Goal: Information Seeking & Learning: Learn about a topic

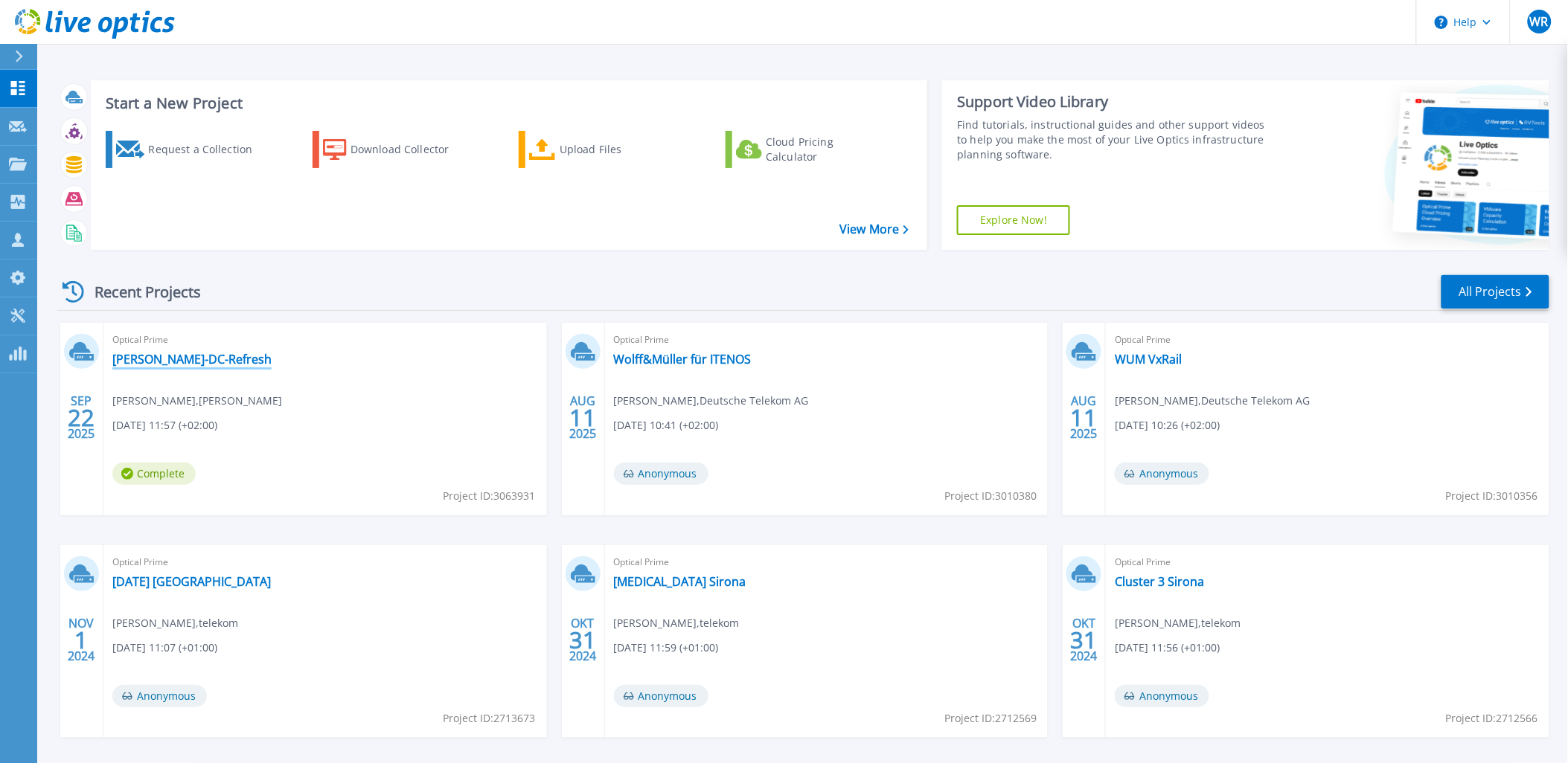
click at [152, 358] on link "[PERSON_NAME]-DC-Refresh" at bounding box center [192, 359] width 159 height 15
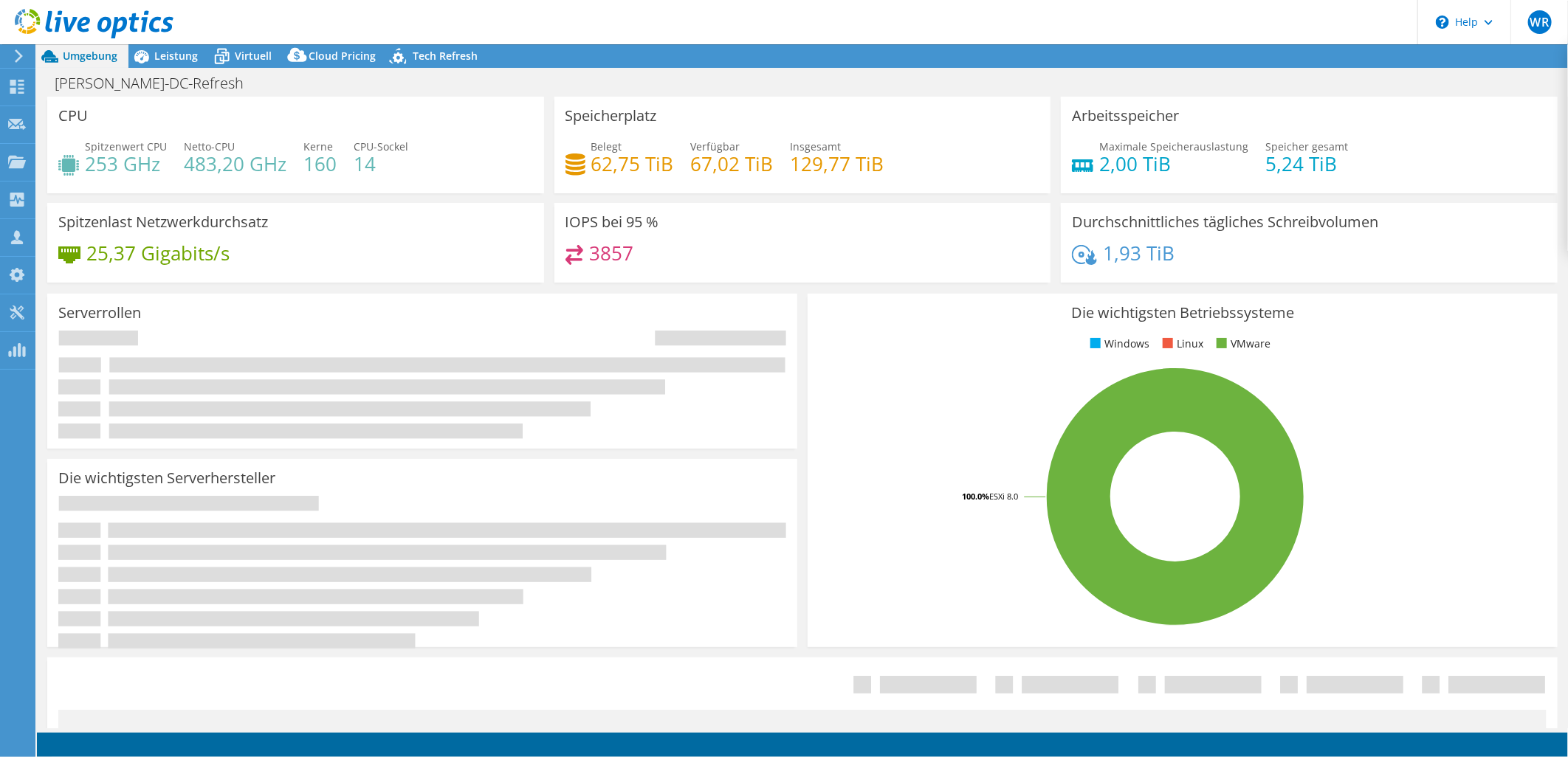
select select "USD"
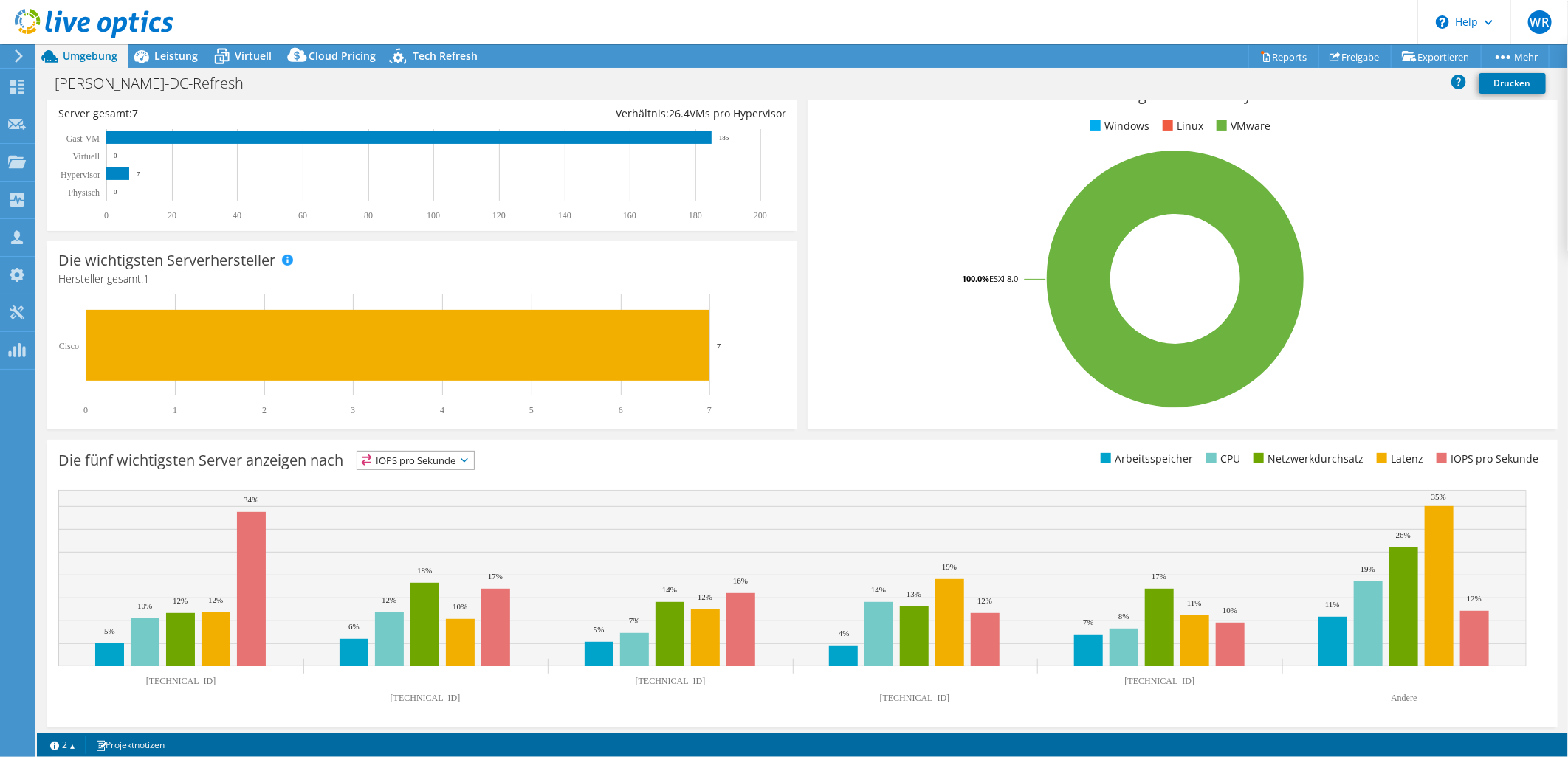
scroll to position [226, 0]
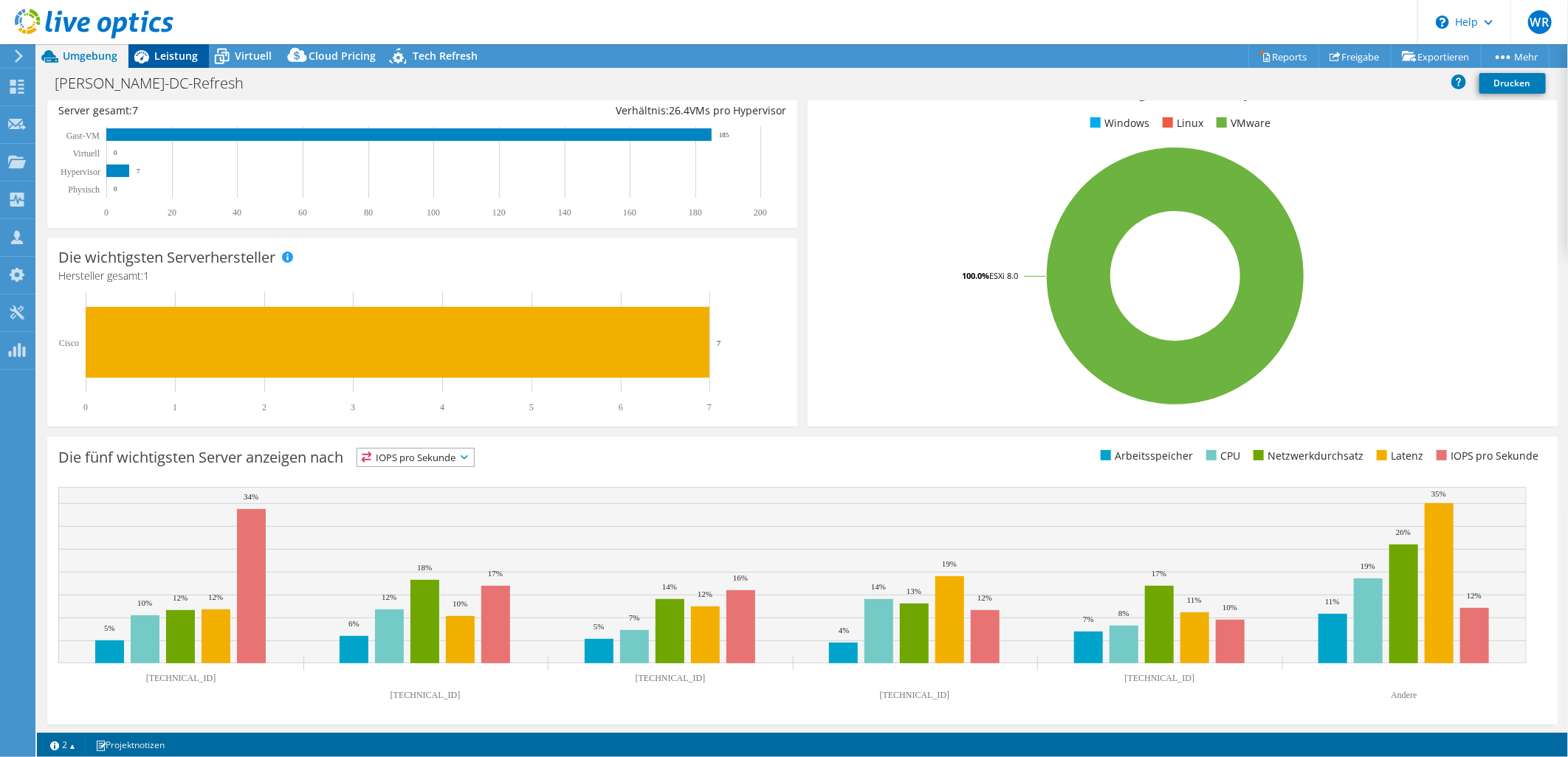
click at [183, 59] on span "Leistung" at bounding box center [176, 55] width 43 height 14
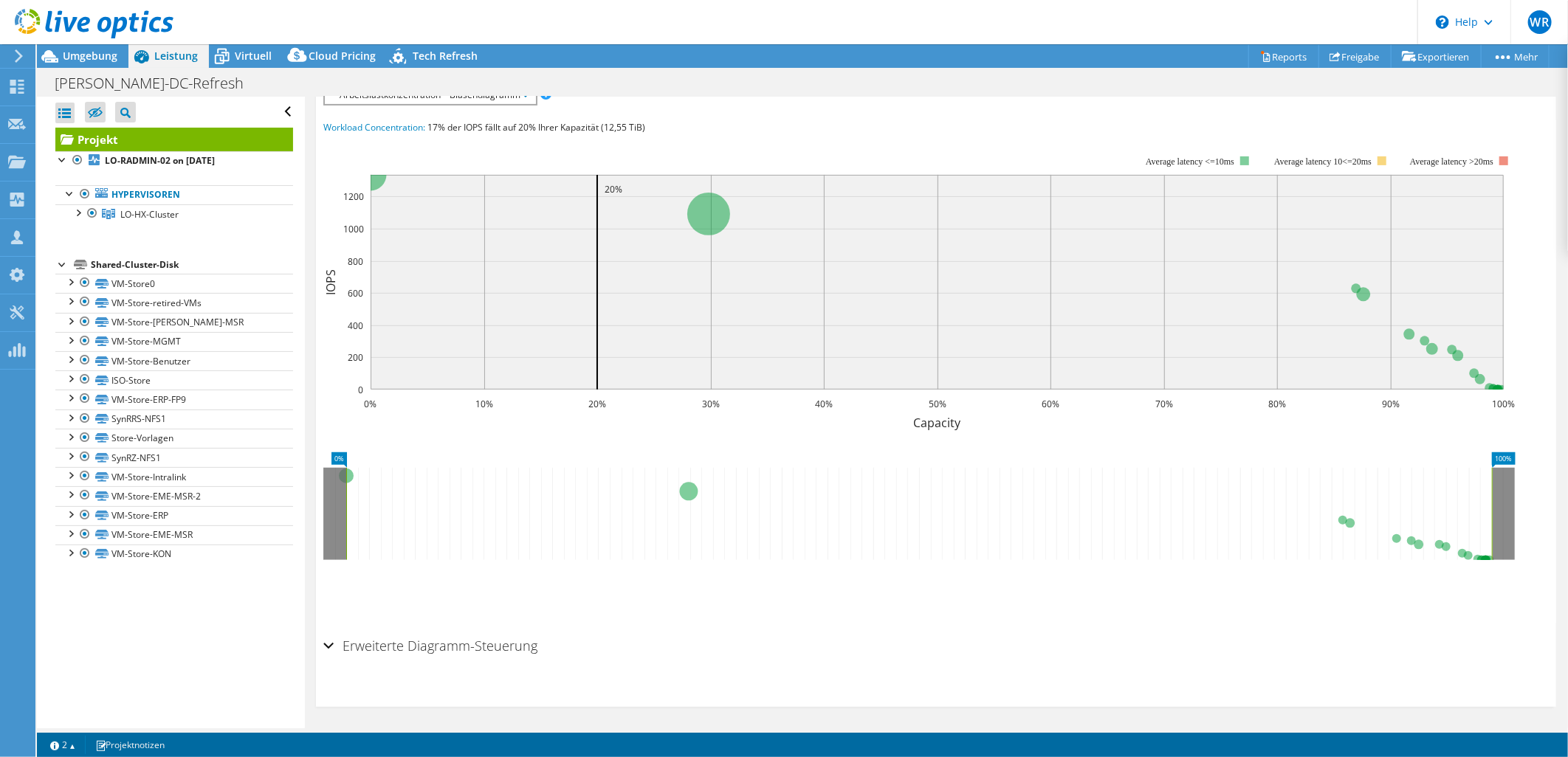
scroll to position [0, 0]
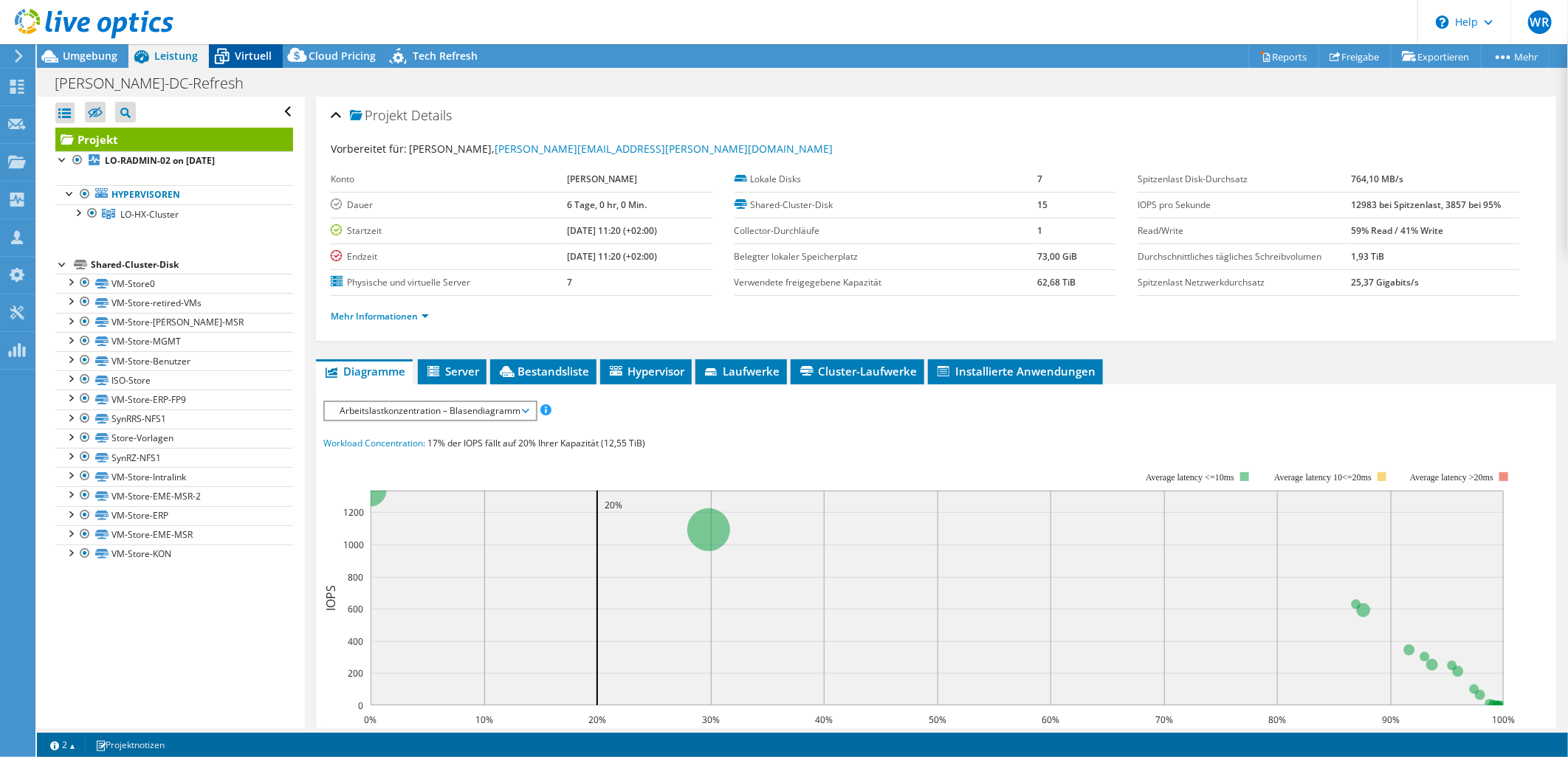
click at [251, 55] on span "Virtuell" at bounding box center [252, 55] width 36 height 14
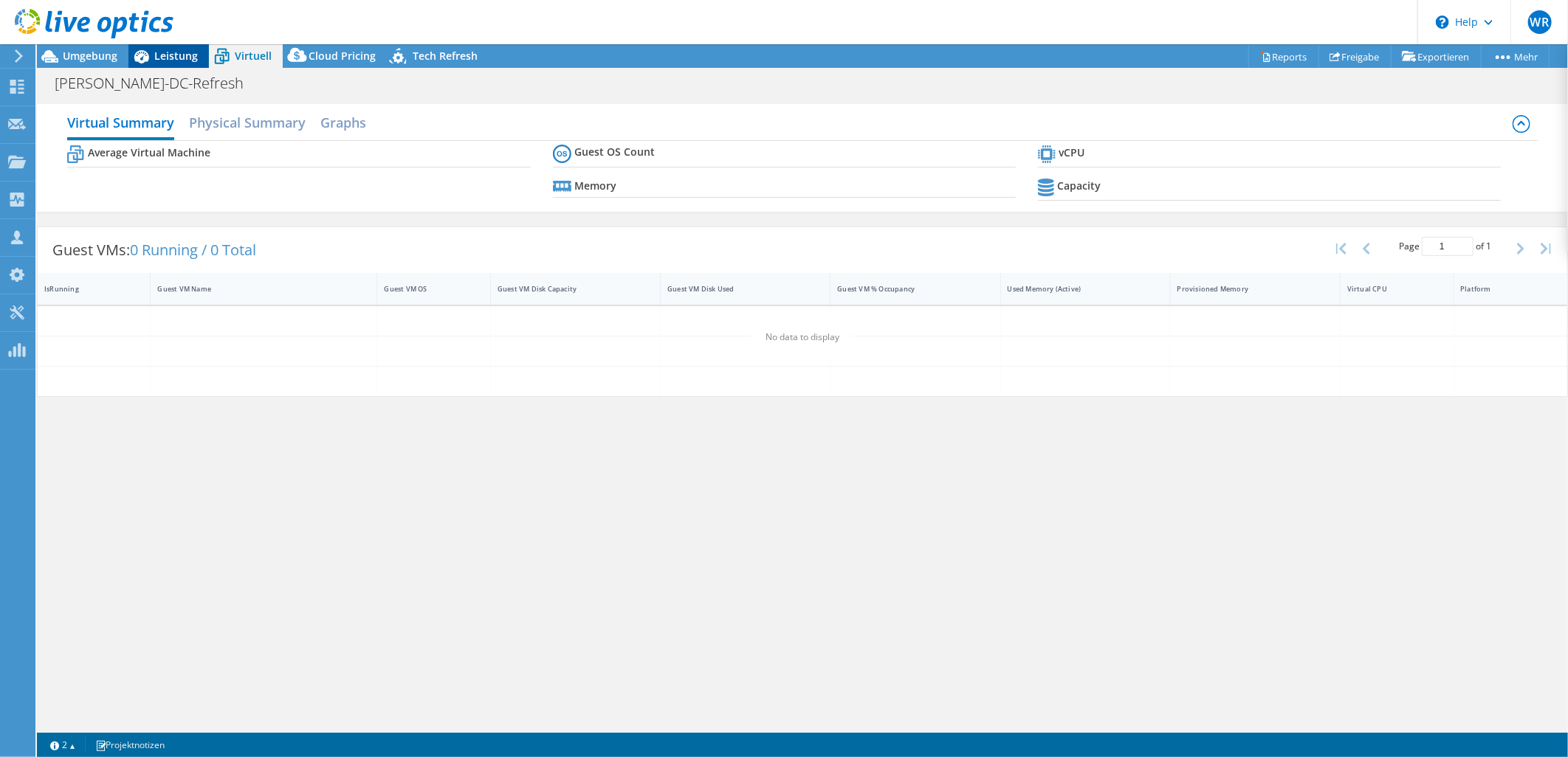
click at [173, 56] on span "Leistung" at bounding box center [176, 55] width 43 height 14
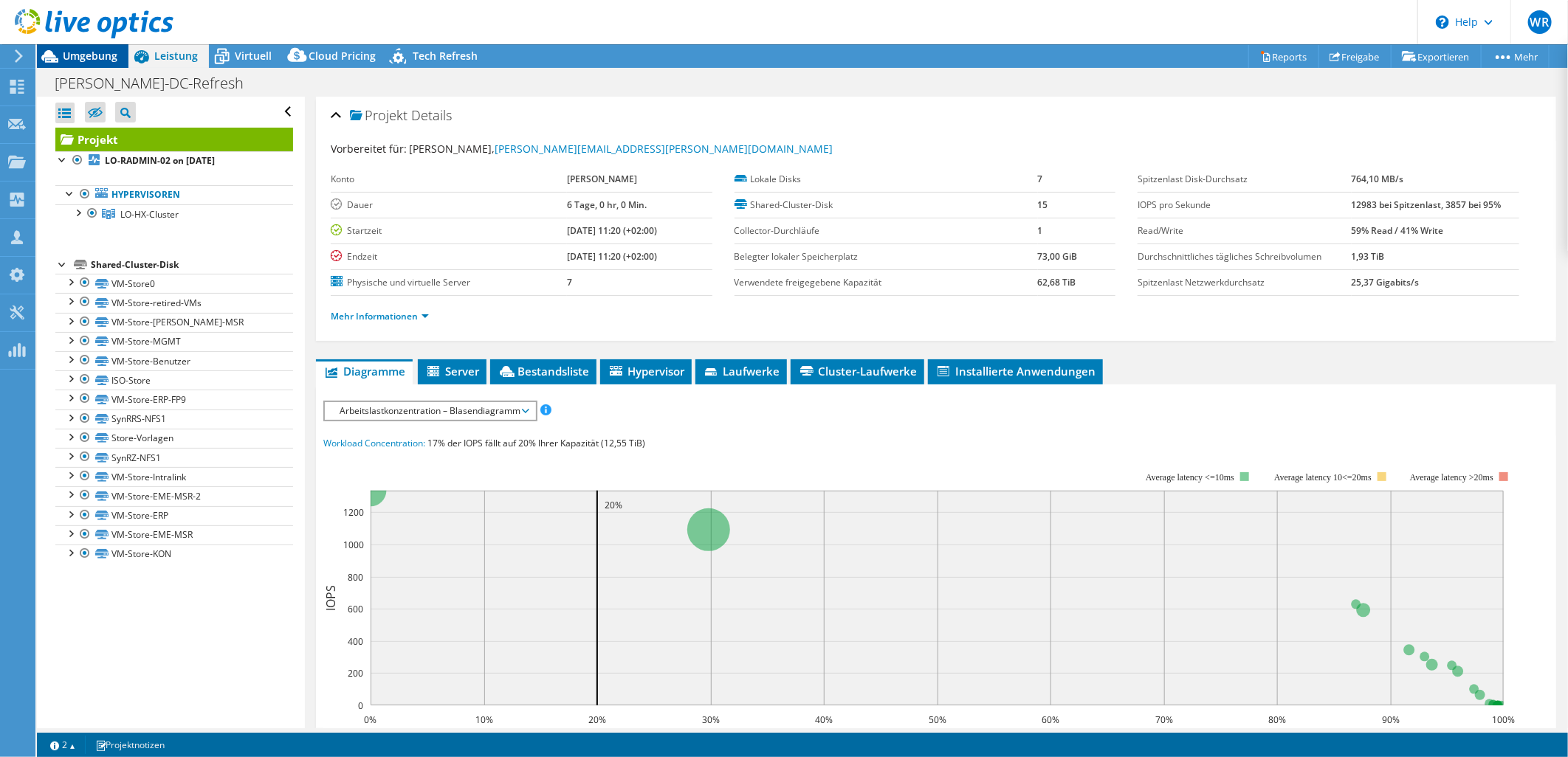
click at [76, 54] on span "Umgebung" at bounding box center [90, 55] width 54 height 14
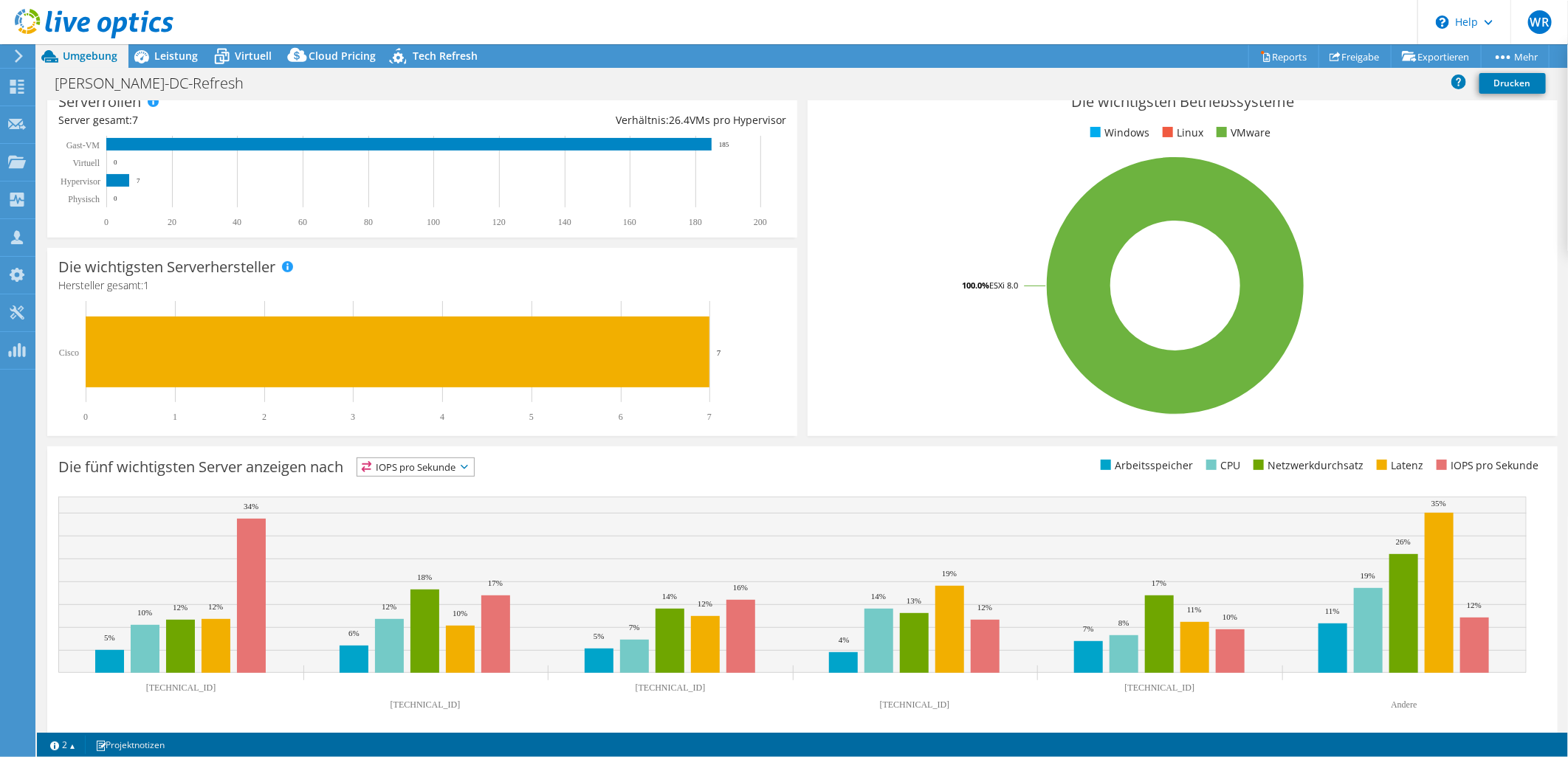
scroll to position [226, 0]
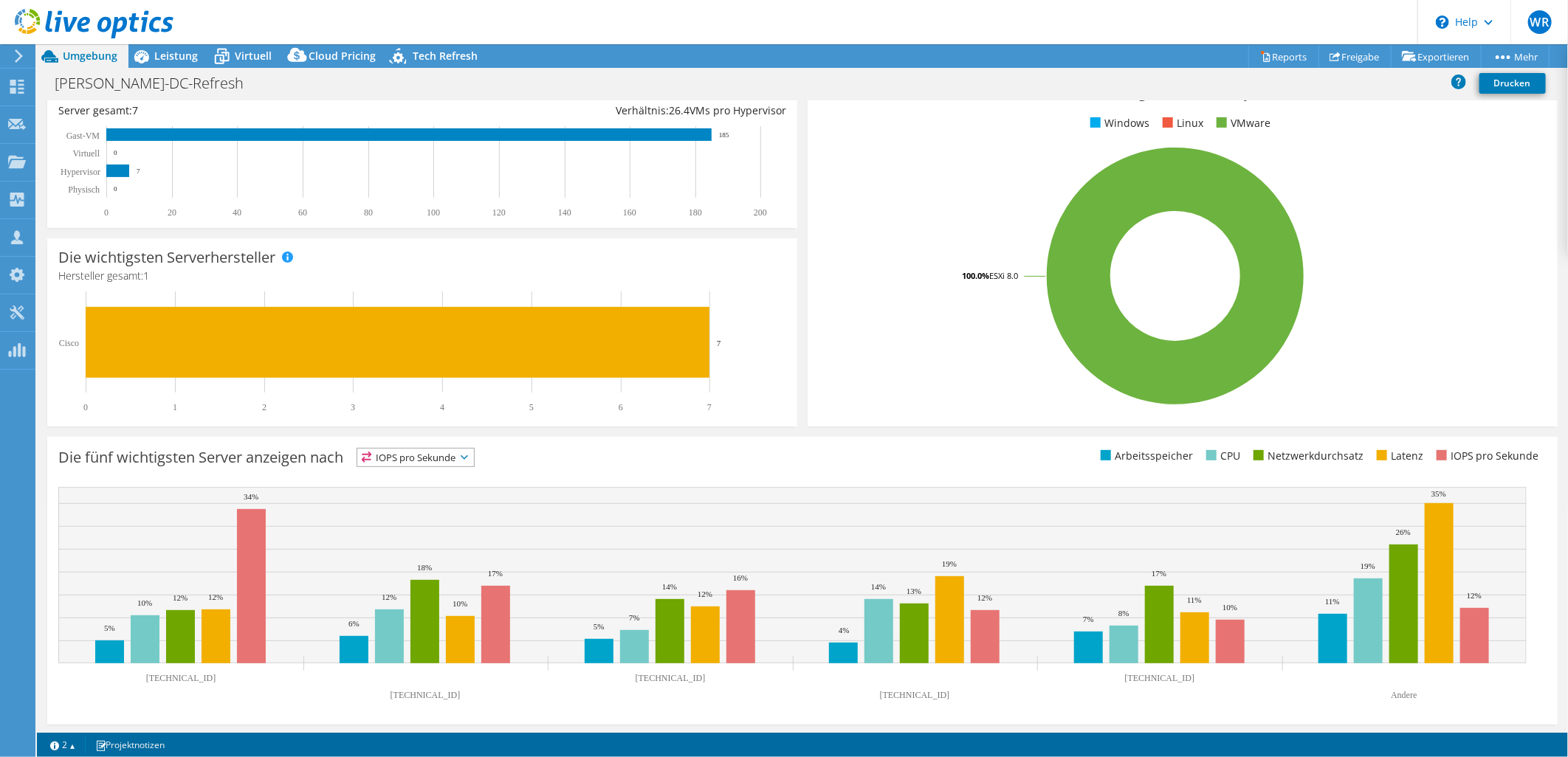
click at [451, 448] on span "IOPS pro Sekunde" at bounding box center [415, 457] width 116 height 18
click at [444, 508] on li "CPU" at bounding box center [415, 517] width 116 height 21
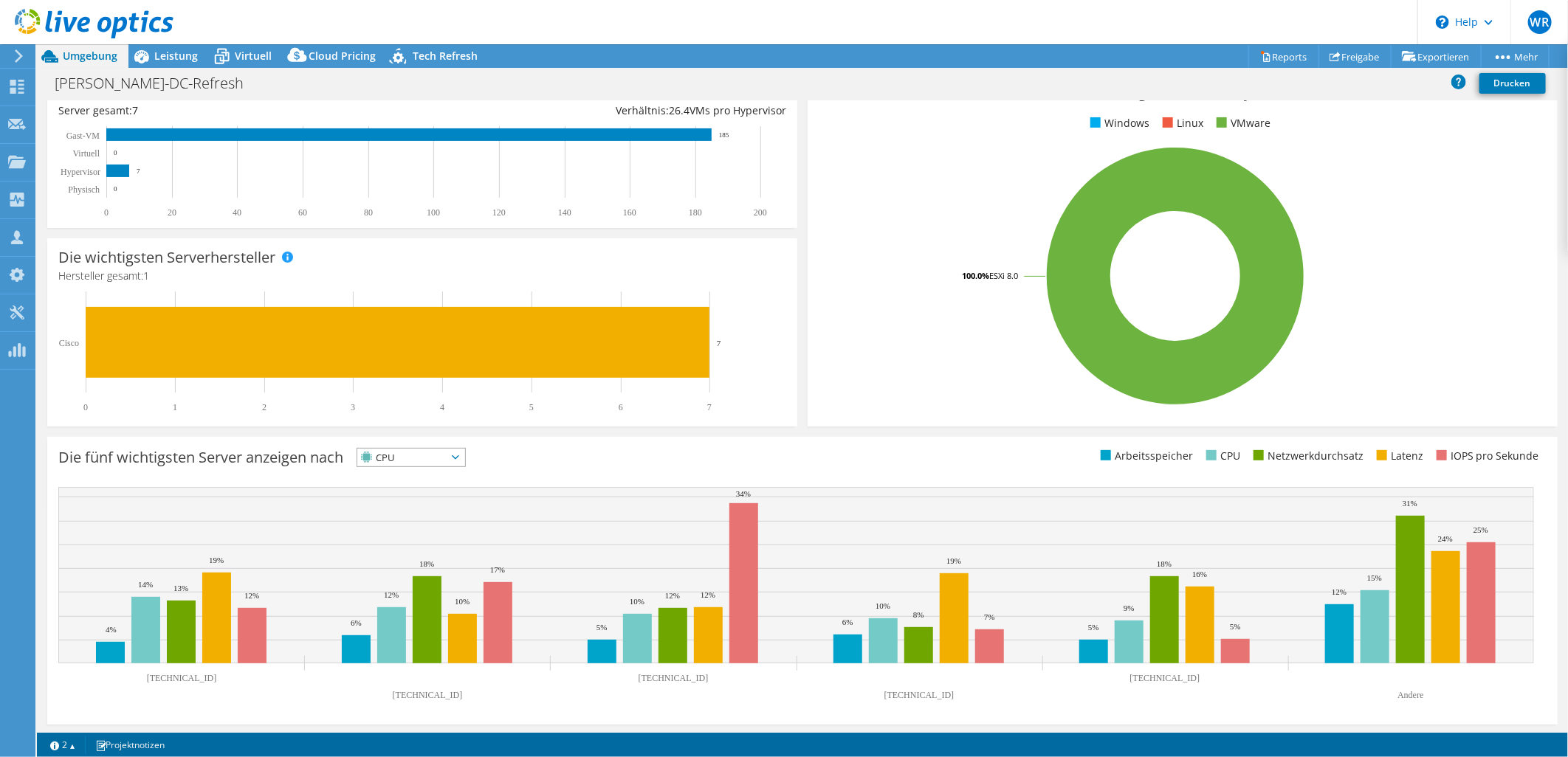
click at [460, 456] on icon at bounding box center [455, 457] width 7 height 4
click at [433, 550] on li "Latenz" at bounding box center [410, 559] width 107 height 21
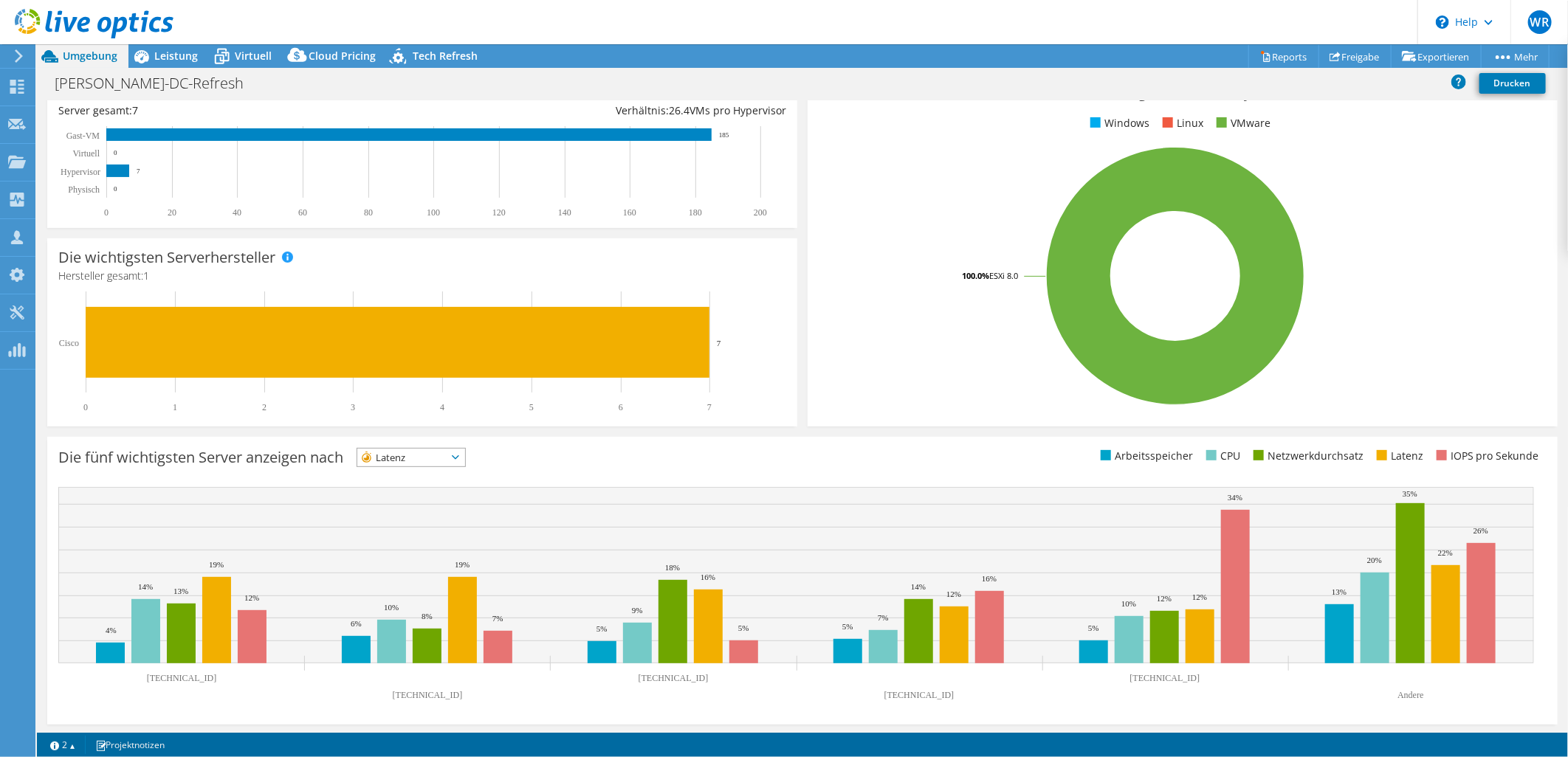
click at [465, 450] on span "Latenz" at bounding box center [410, 457] width 107 height 18
click at [436, 540] on li "Netzwerkdurchsatz" at bounding box center [410, 538] width 107 height 21
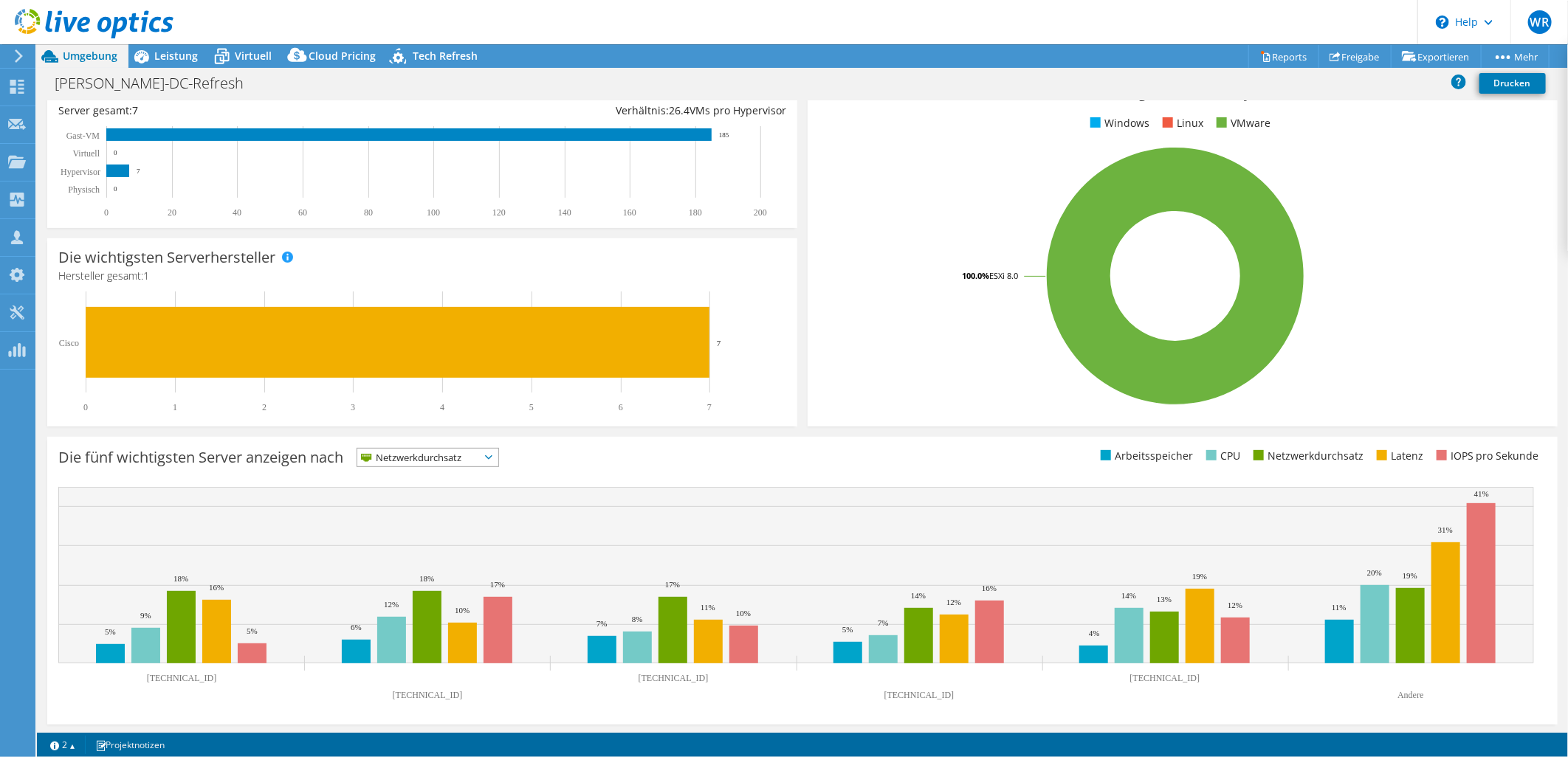
click at [463, 456] on span "Netzwerkdurchsatz" at bounding box center [418, 457] width 122 height 18
click at [473, 489] on li "Arbeitsspeicher" at bounding box center [427, 497] width 141 height 21
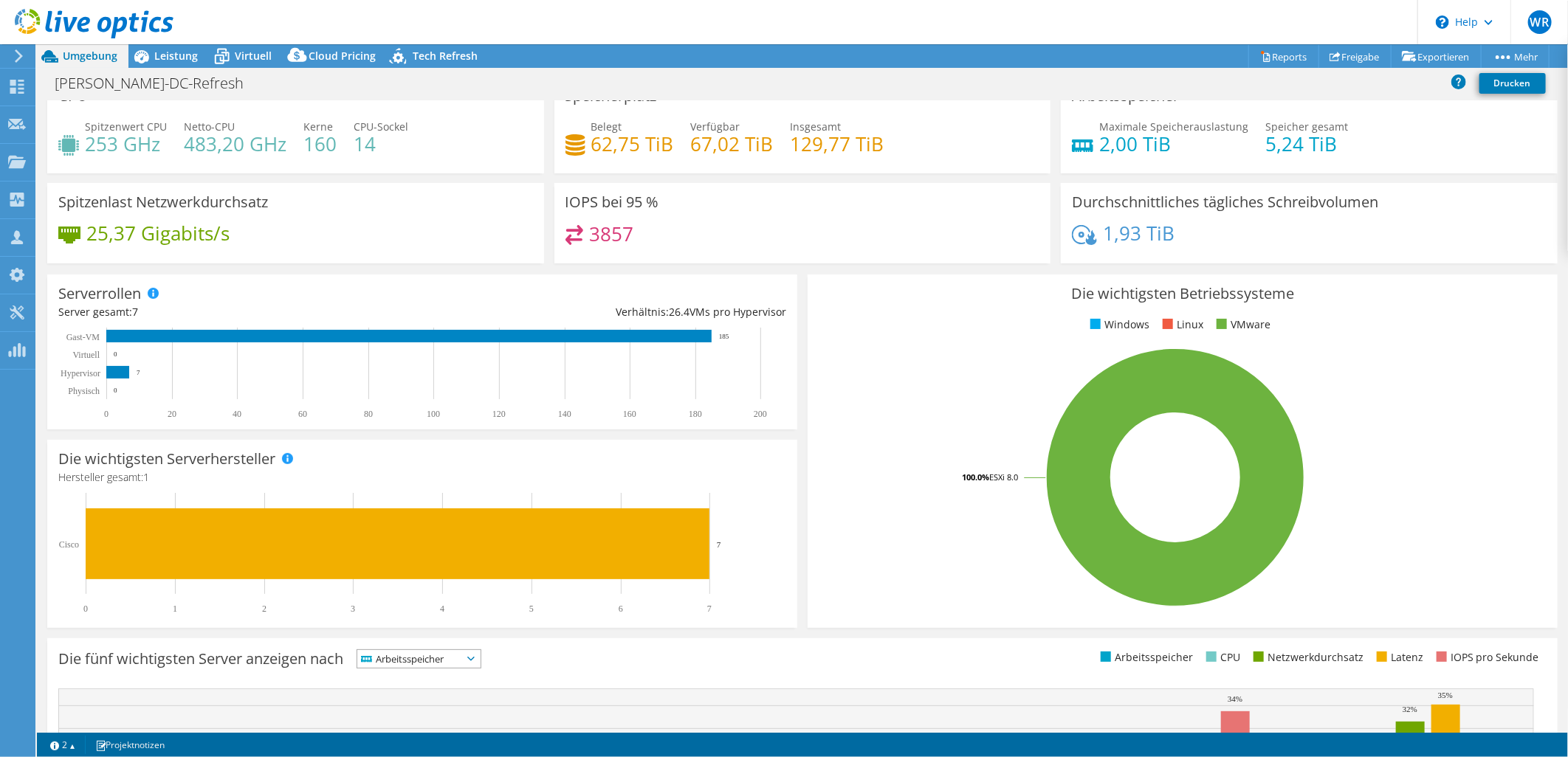
scroll to position [0, 0]
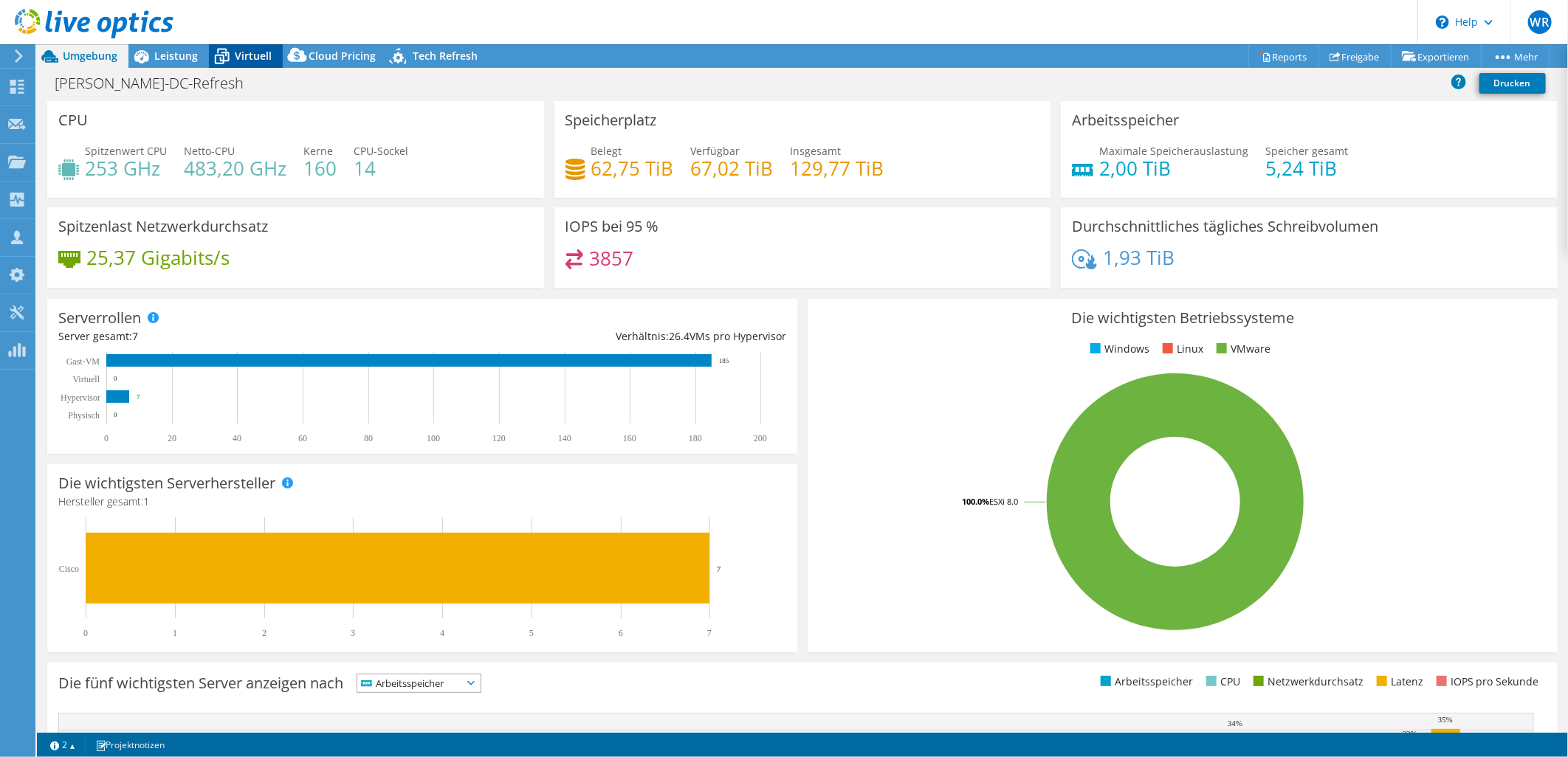
drag, startPoint x: 251, startPoint y: 40, endPoint x: 249, endPoint y: 51, distance: 11.2
click at [249, 49] on div "WR Teammitglied [PERSON_NAME] [PERSON_NAME][EMAIL_ADDRESS][PERSON_NAME][DOMAIN_…" at bounding box center [784, 378] width 1568 height 757
click at [249, 52] on span "Virtuell" at bounding box center [252, 55] width 36 height 14
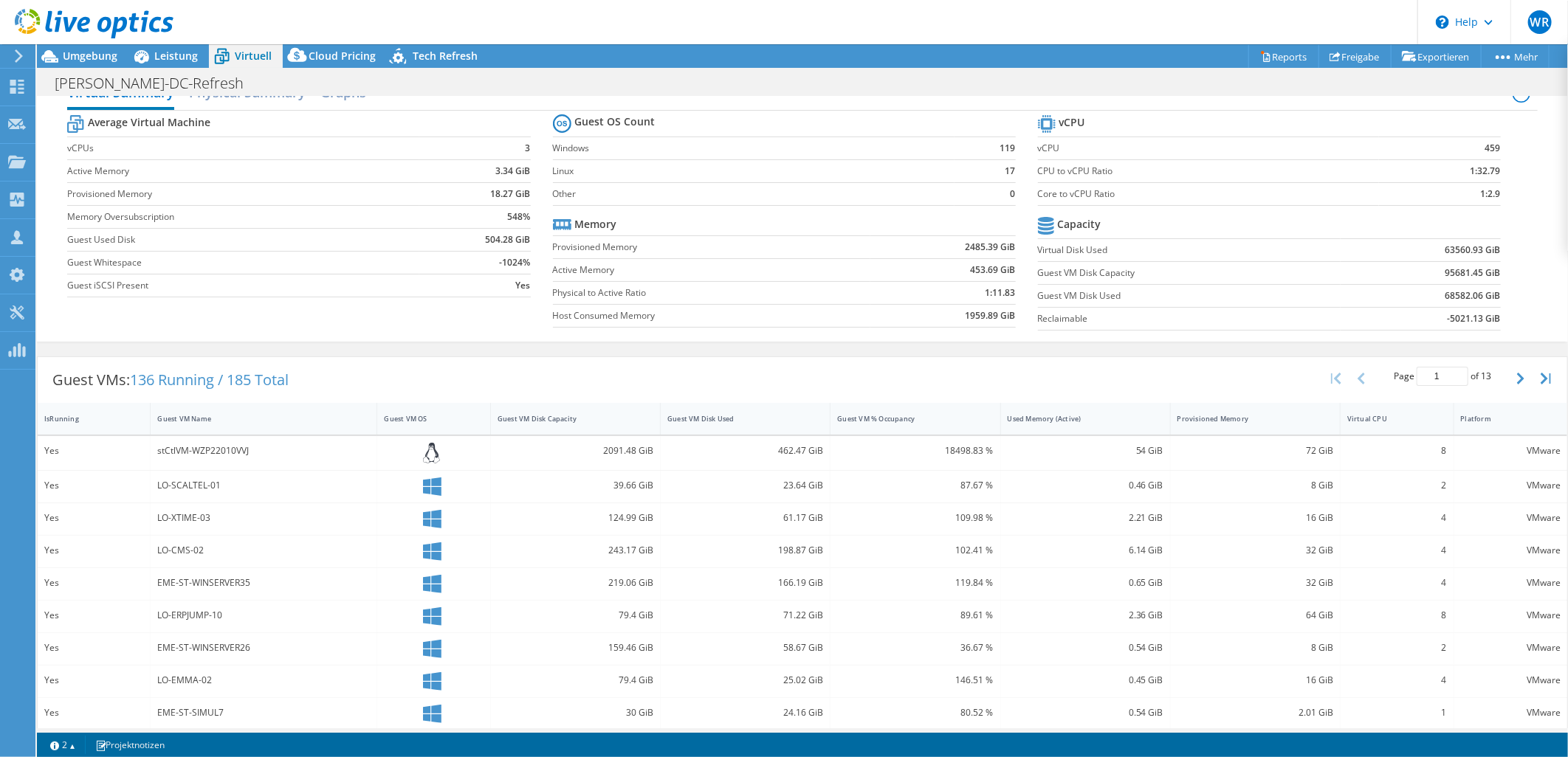
scroll to position [27, 0]
click at [178, 63] on div "Leistung" at bounding box center [169, 56] width 81 height 24
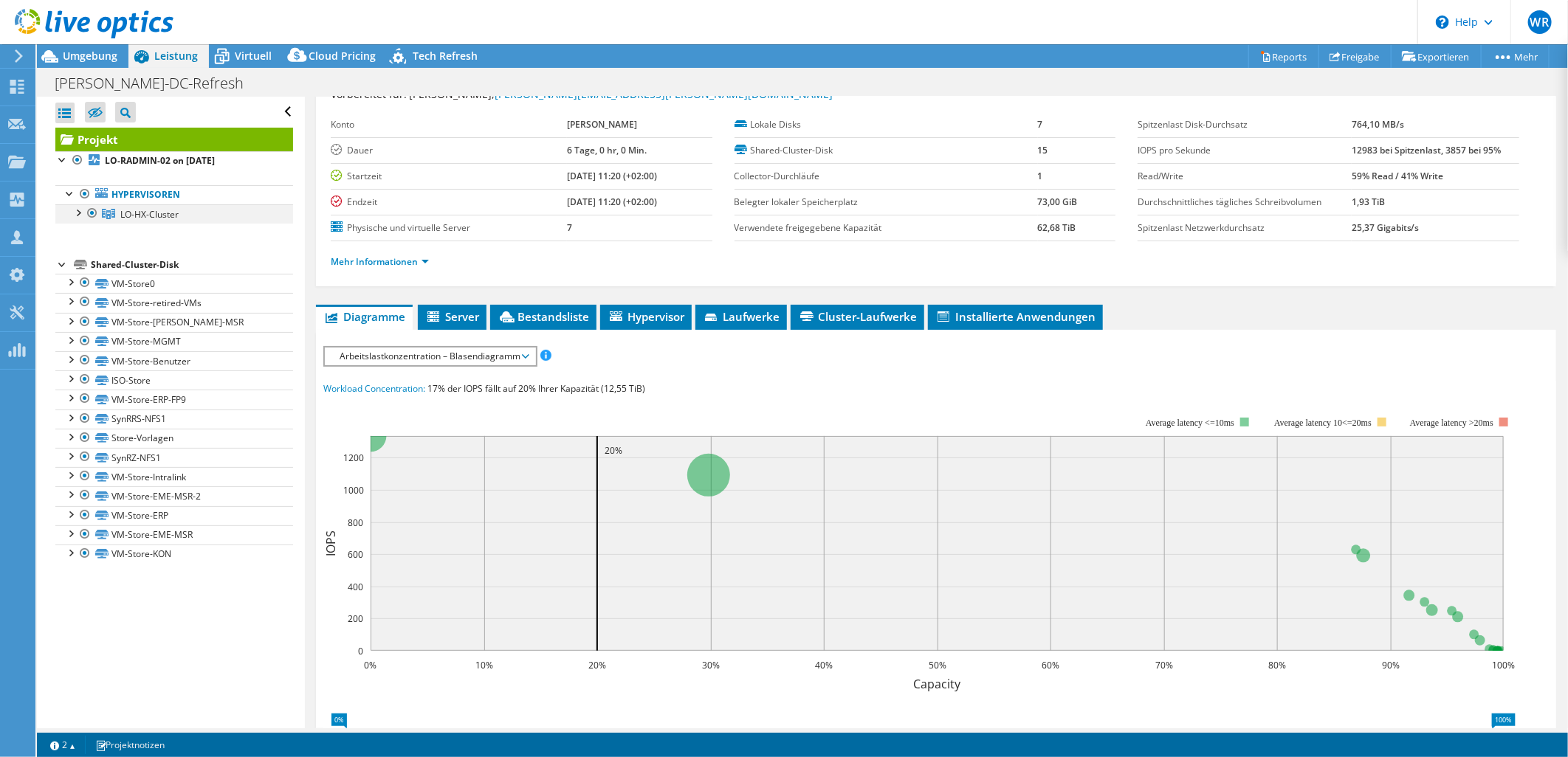
click at [71, 209] on div at bounding box center [77, 211] width 15 height 15
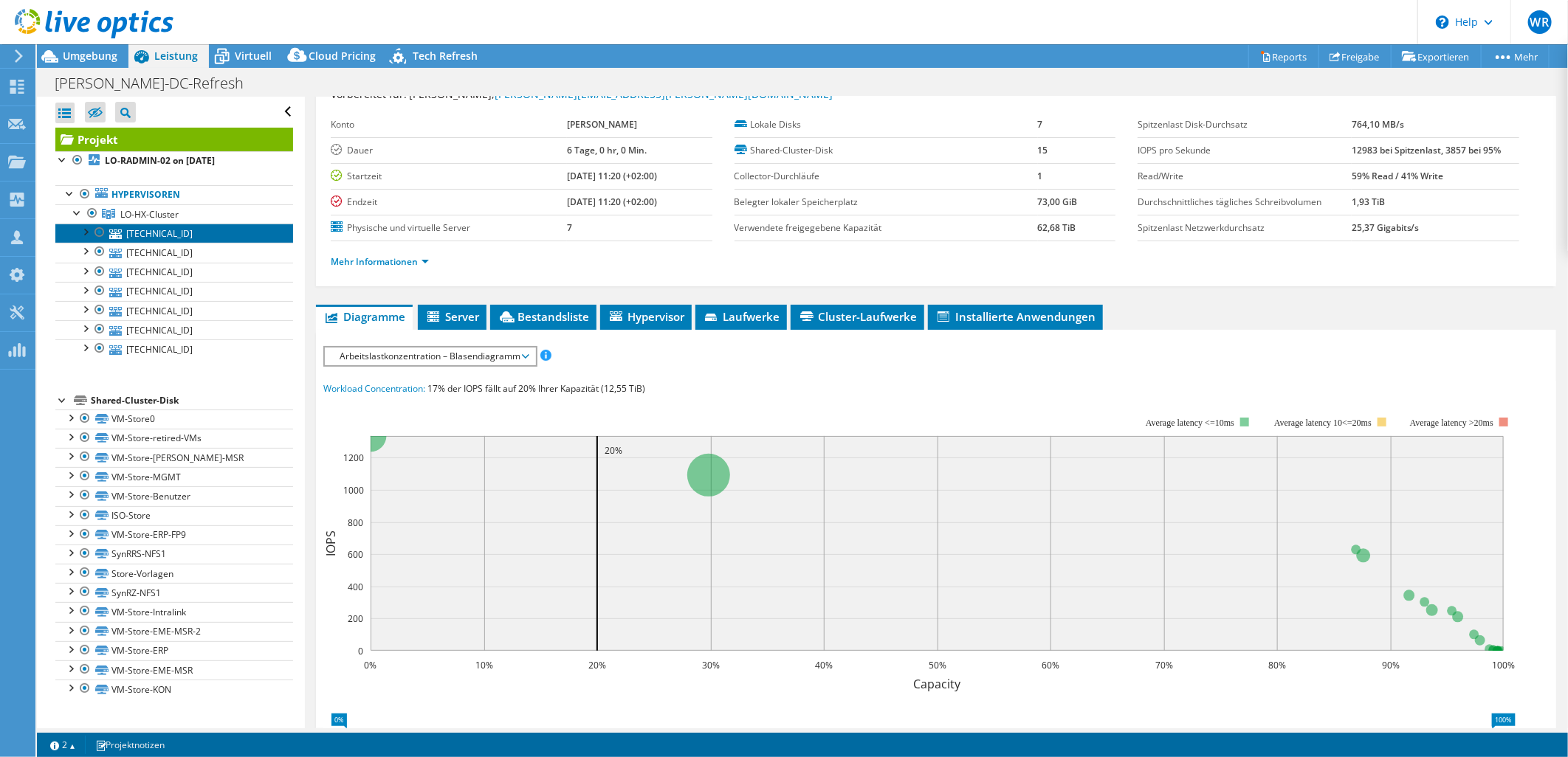
click at [133, 229] on link "[TECHNICAL_ID]" at bounding box center [174, 233] width 238 height 19
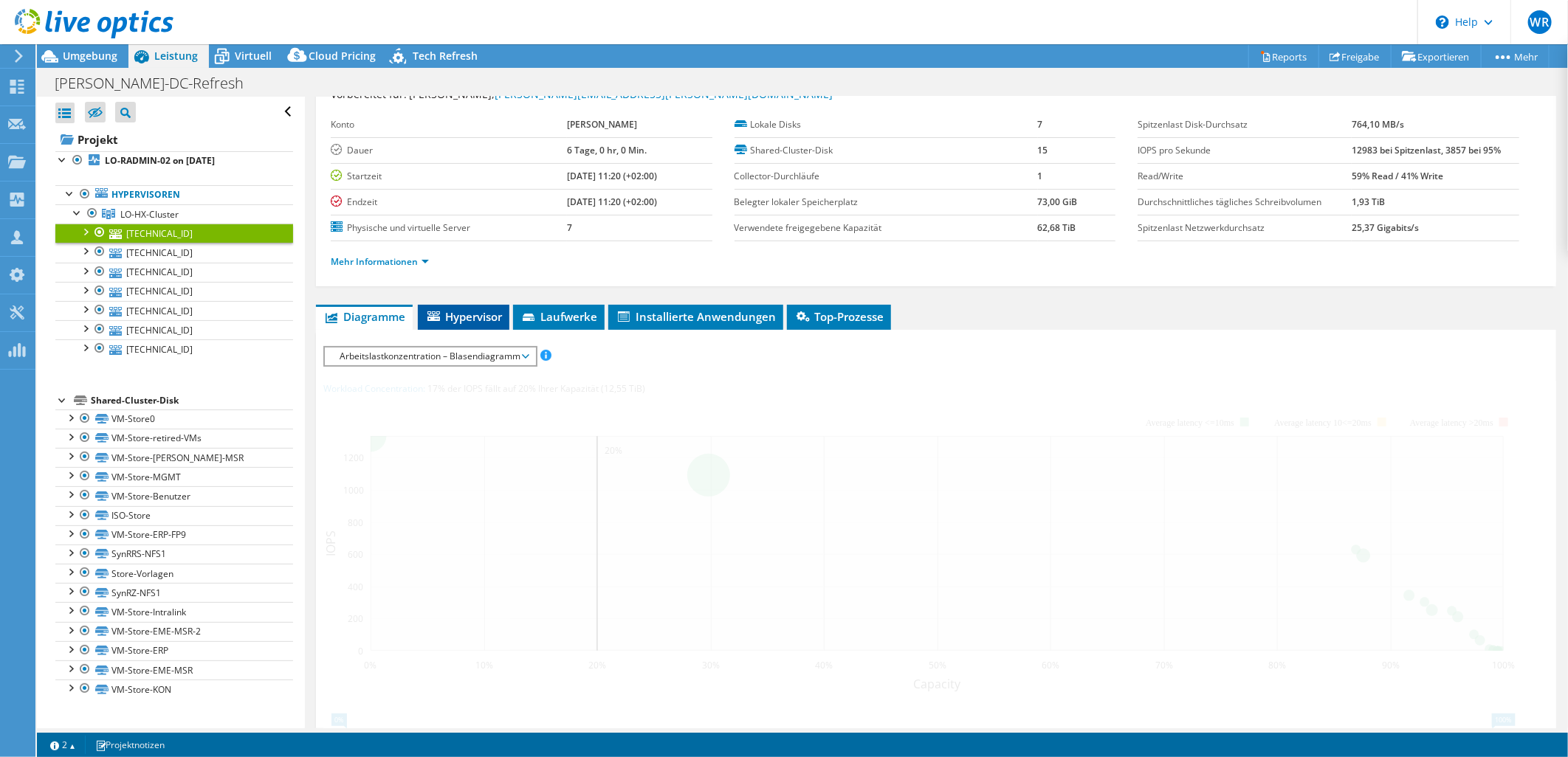
click at [458, 310] on span "Hypervisor" at bounding box center [463, 316] width 77 height 15
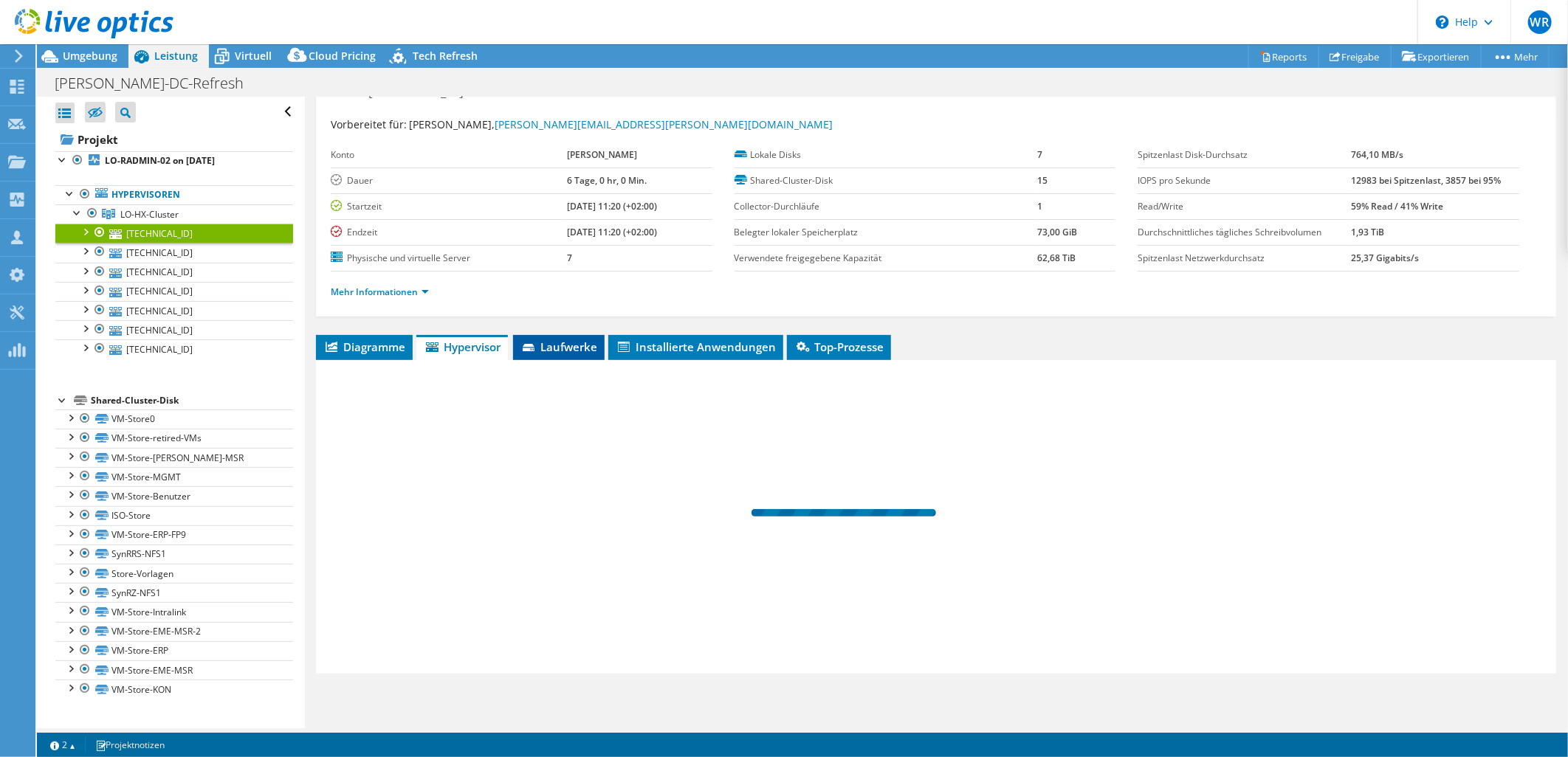
click at [578, 348] on span "Laufwerke" at bounding box center [559, 346] width 77 height 15
click at [698, 336] on li "Installierte Anwendungen" at bounding box center [695, 347] width 175 height 25
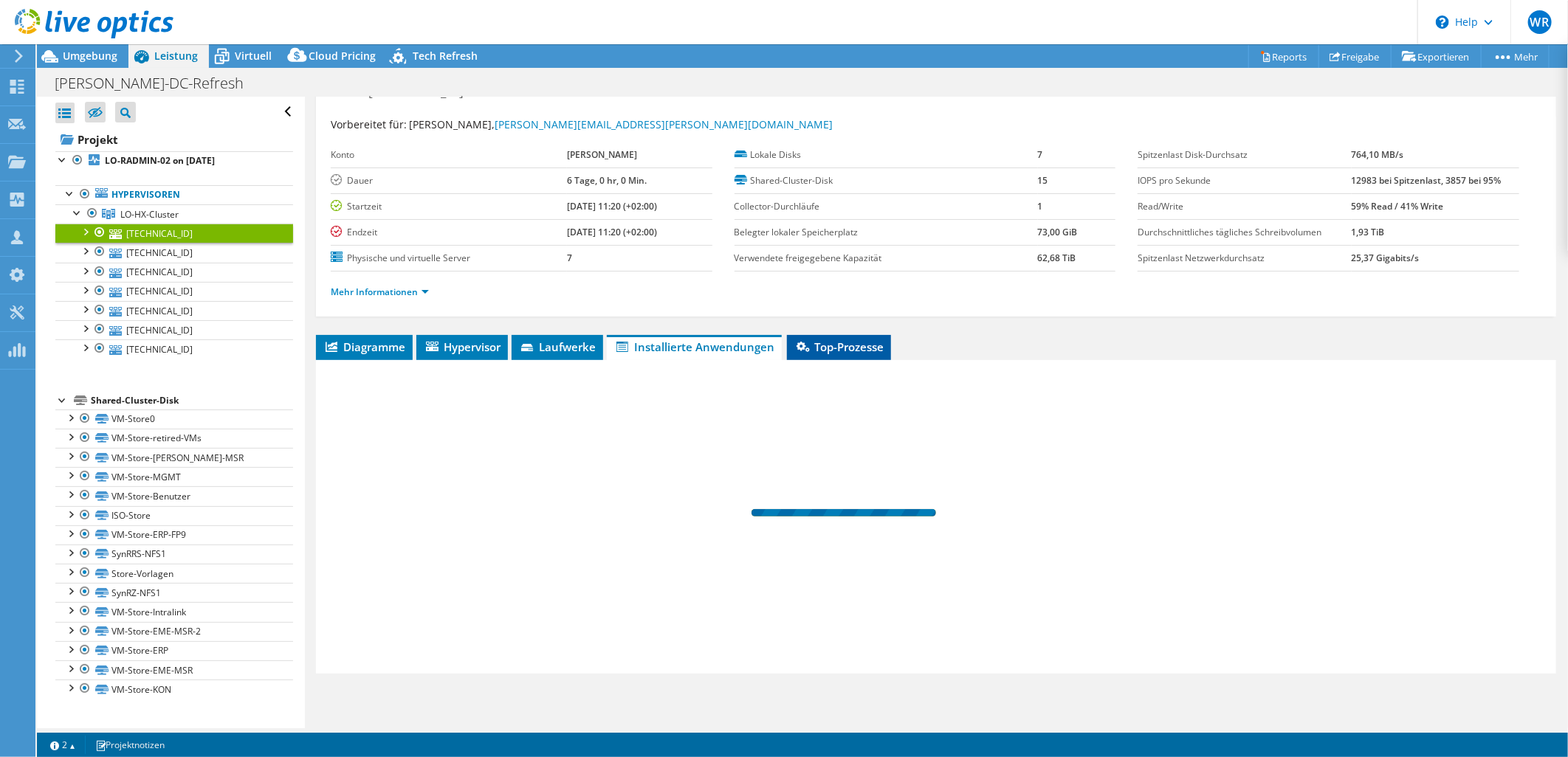
click at [796, 342] on li "Top-Prozesse" at bounding box center [839, 347] width 105 height 25
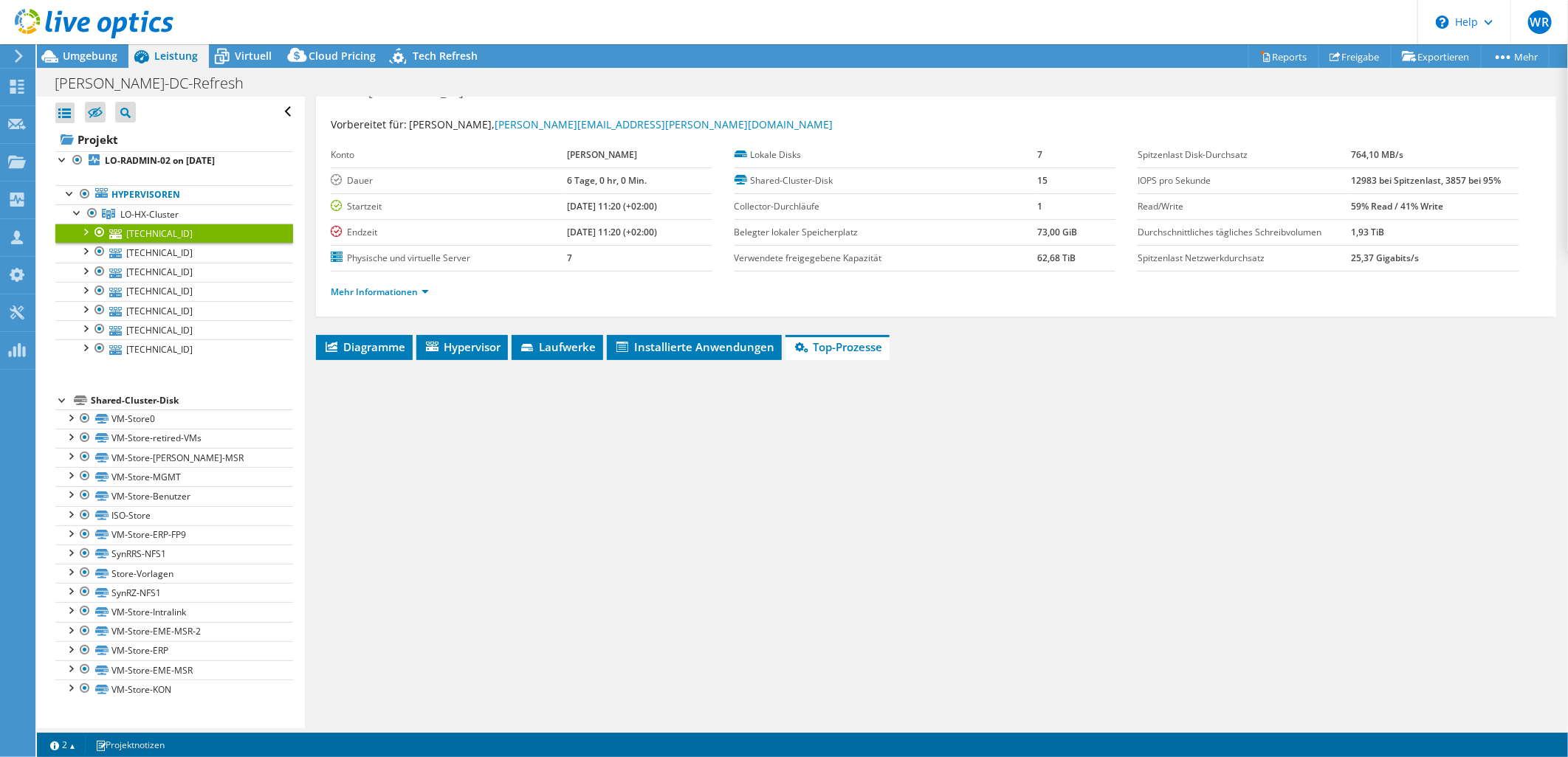
scroll to position [0, 0]
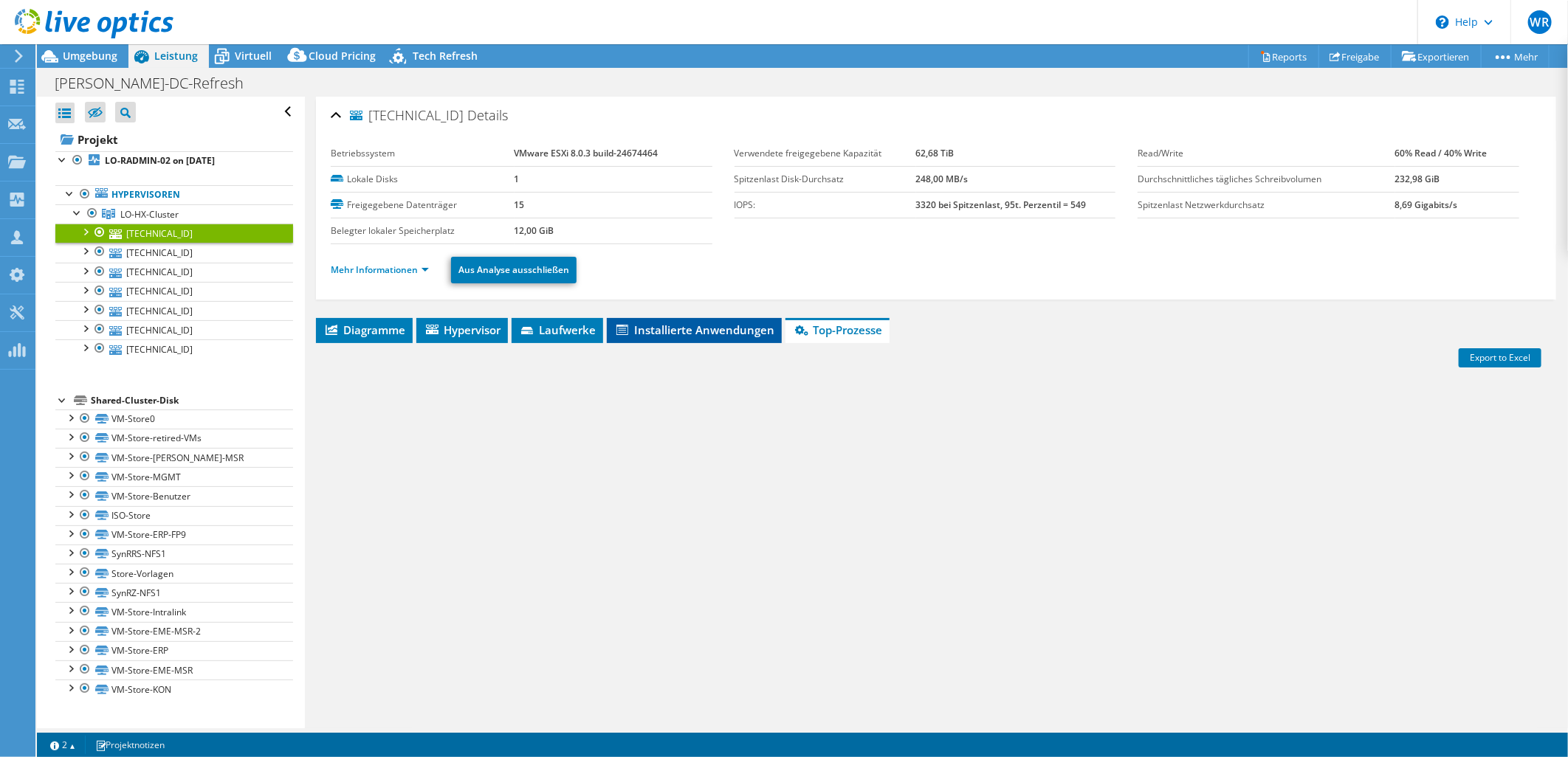
click at [666, 326] on span "Installierte Anwendungen" at bounding box center [694, 329] width 160 height 15
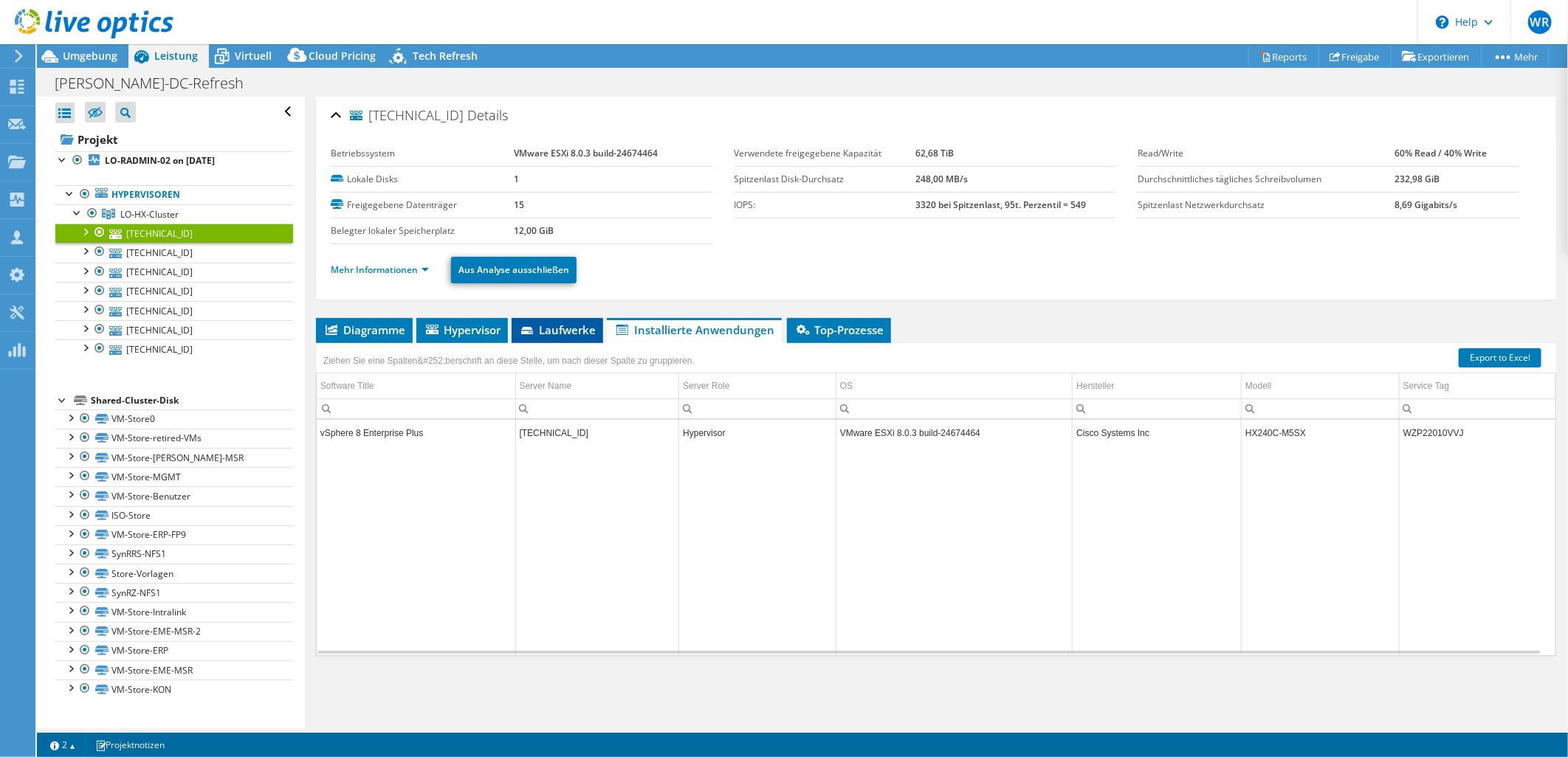
click at [566, 329] on span "Laufwerke" at bounding box center [557, 329] width 77 height 15
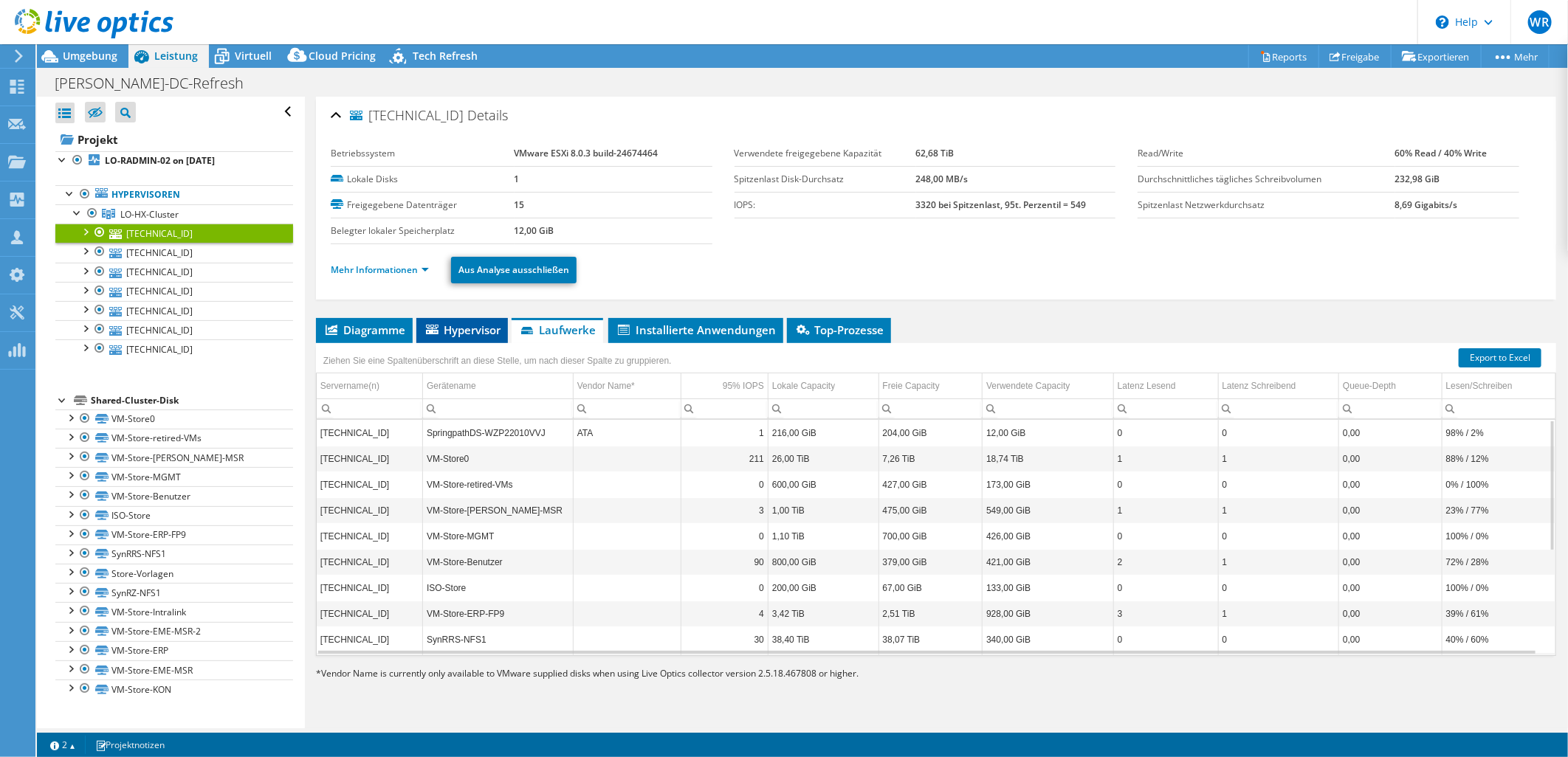
click at [469, 334] on span "Hypervisor" at bounding box center [463, 329] width 77 height 15
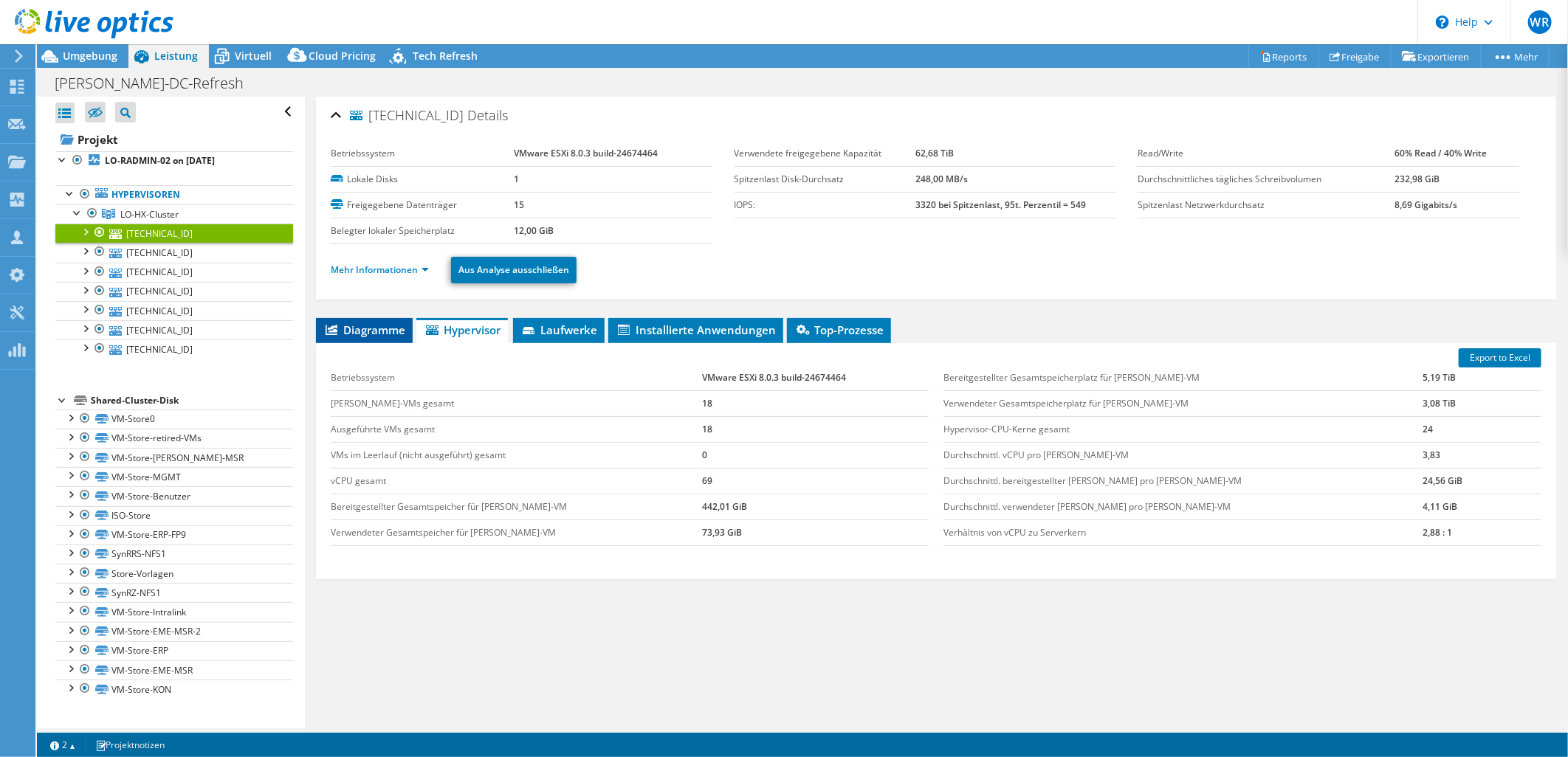
click at [352, 332] on span "Diagramme" at bounding box center [364, 329] width 82 height 15
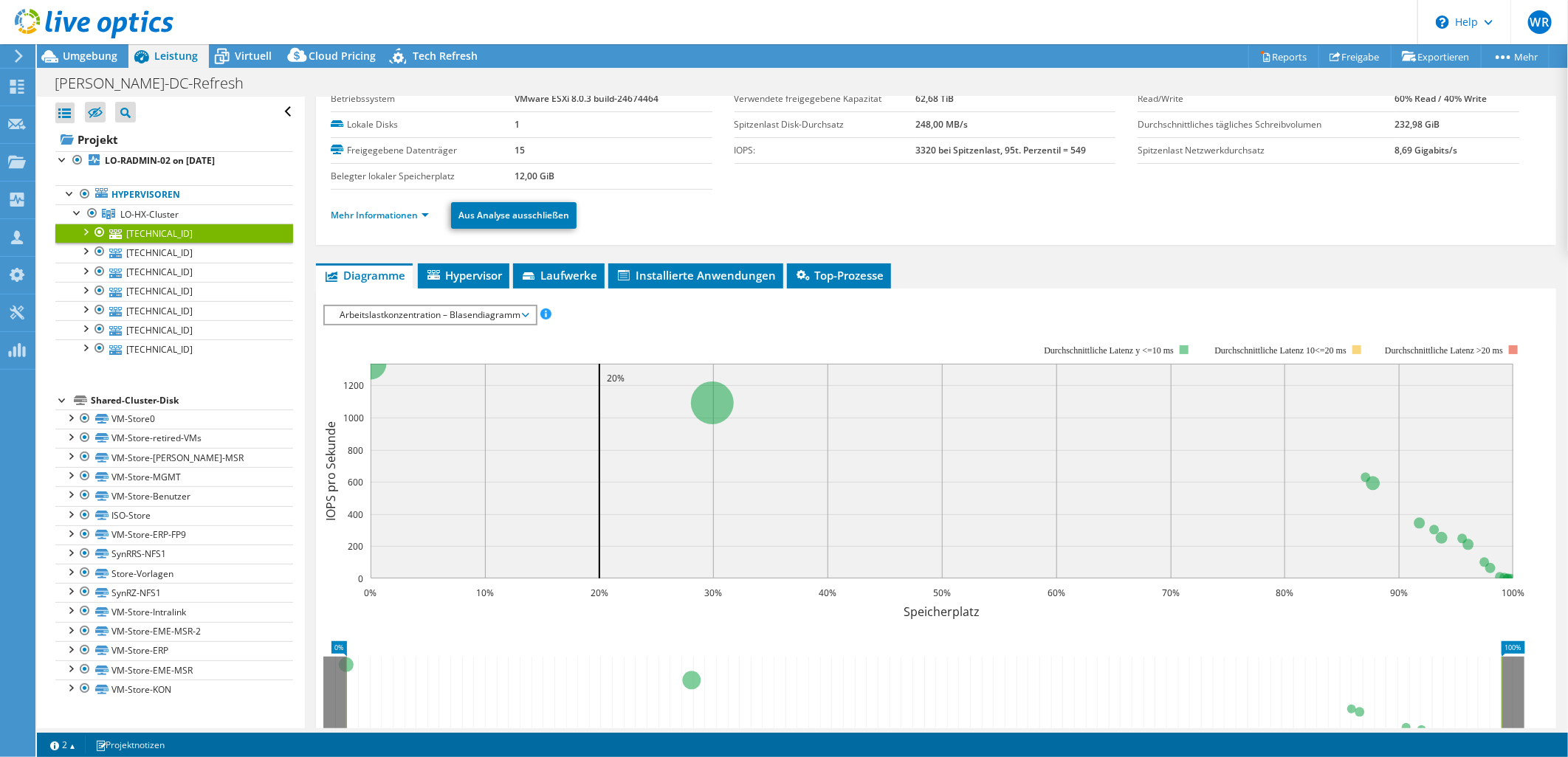
scroll to position [245, 0]
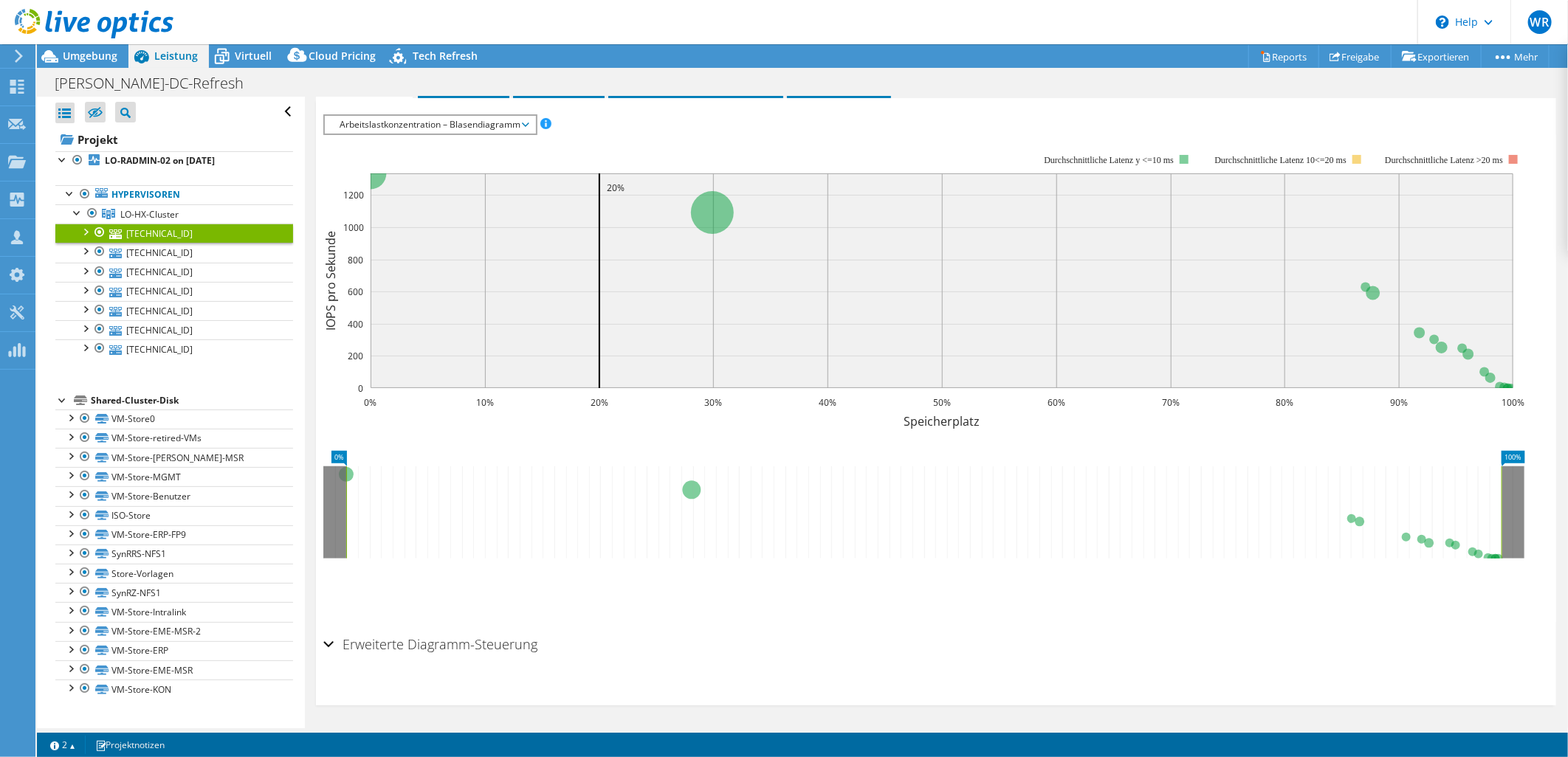
click at [338, 644] on h2 "Erweiterte Diagramm-Steuerung" at bounding box center [430, 645] width 214 height 30
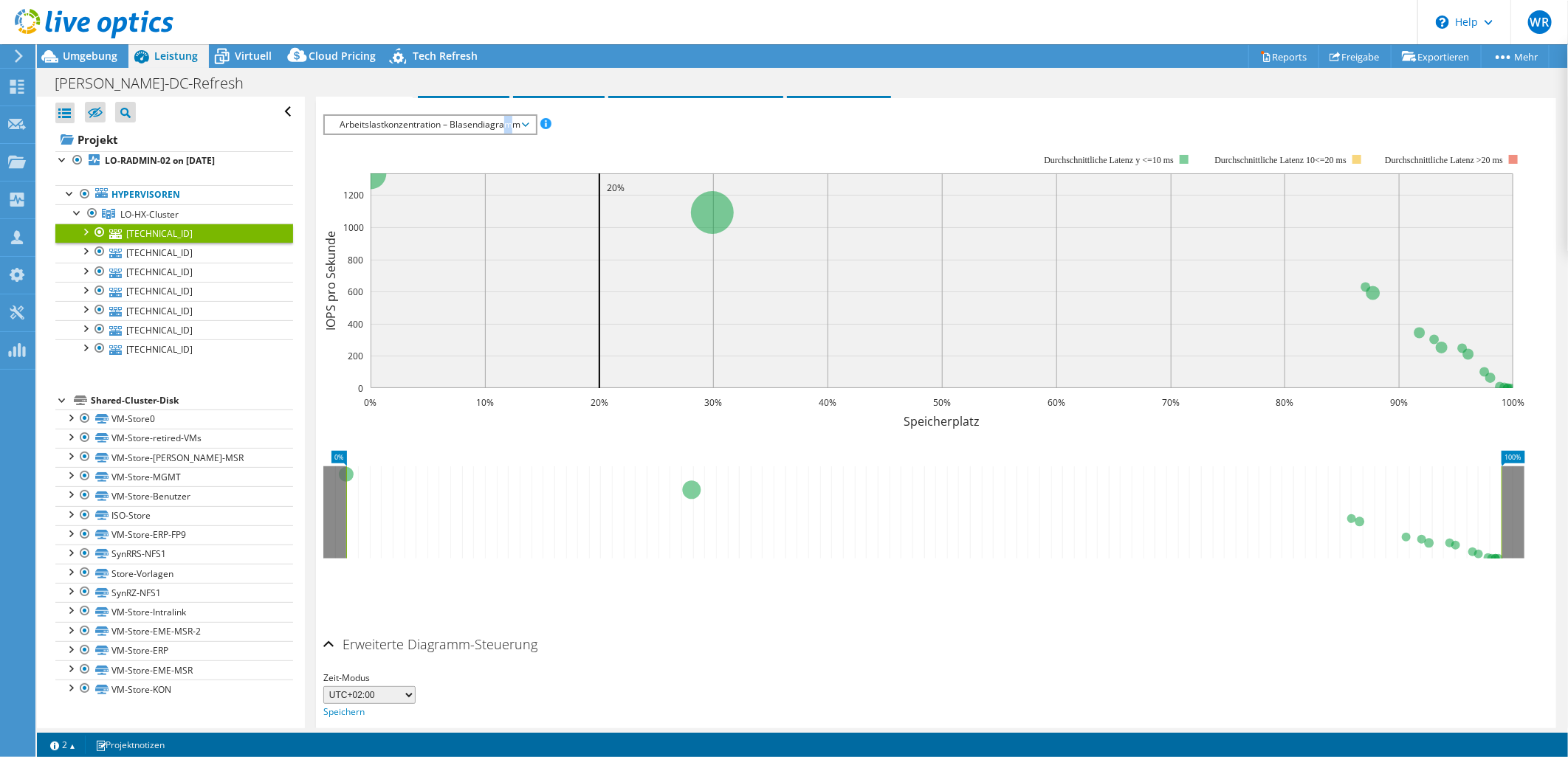
click at [508, 116] on span "Arbeitslastkonzentration – Blasendiagramm" at bounding box center [430, 125] width 195 height 18
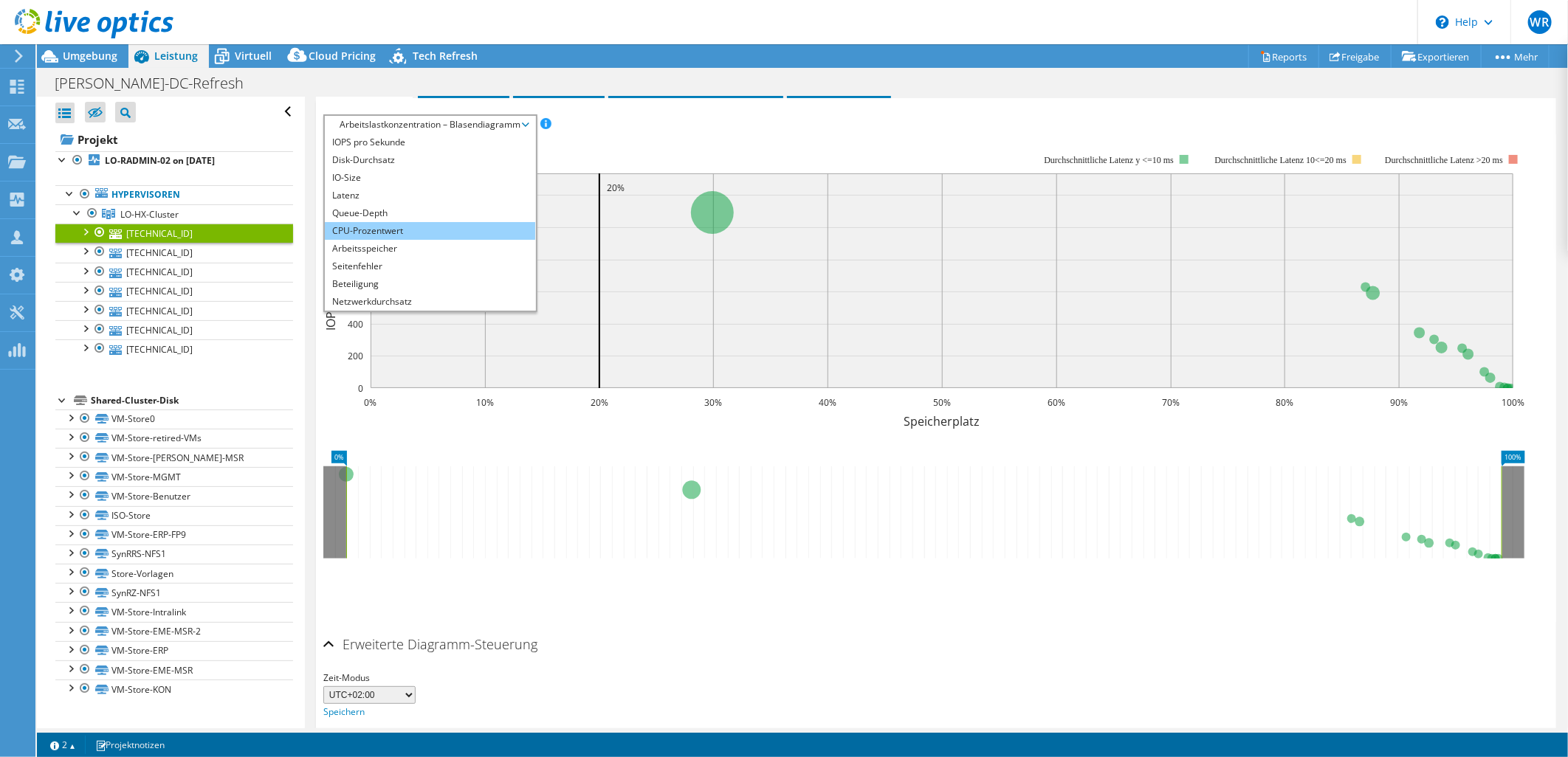
click at [358, 231] on li "CPU-Prozentwert" at bounding box center [429, 231] width 210 height 18
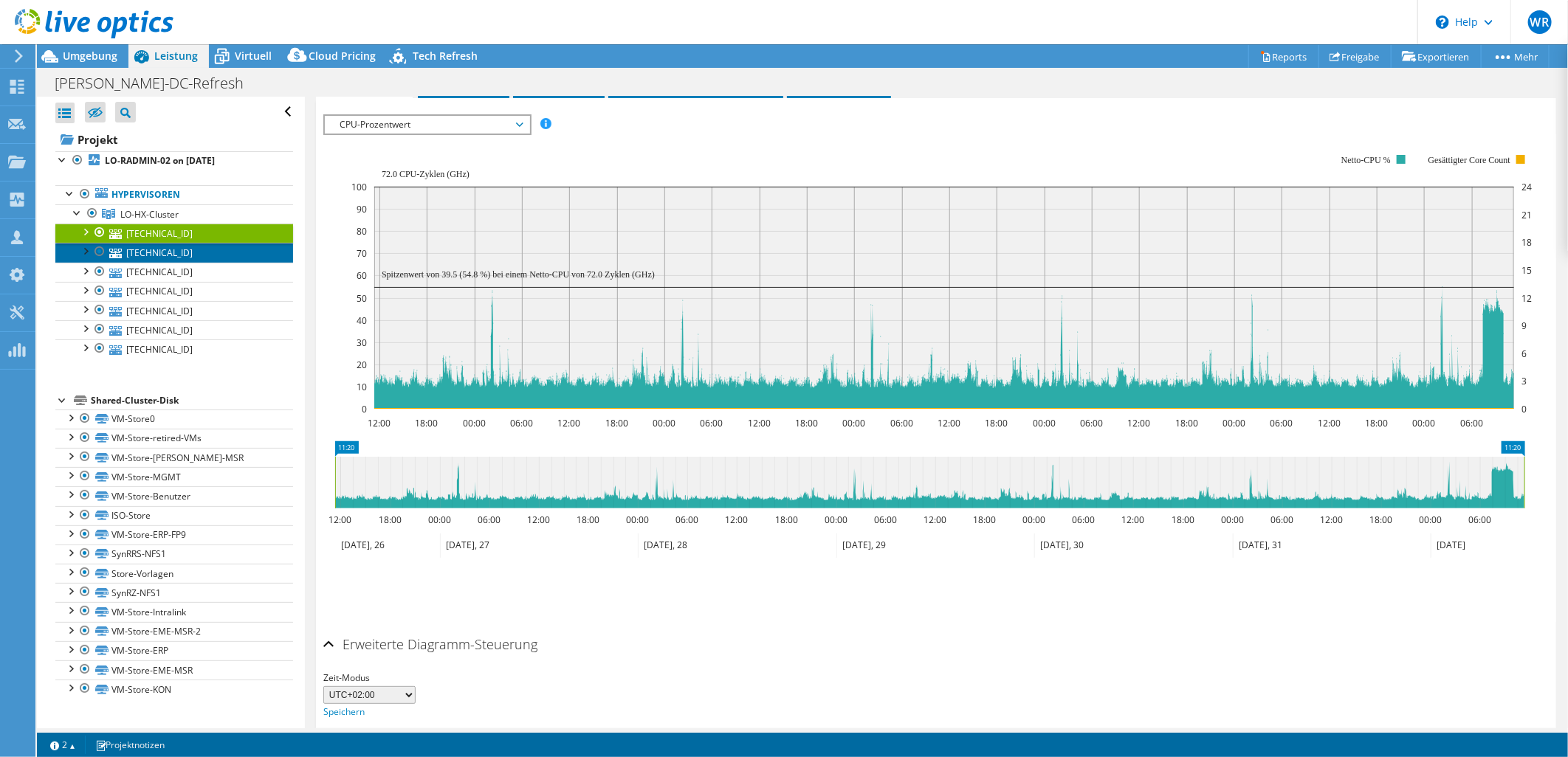
click at [153, 254] on link "[TECHNICAL_ID]" at bounding box center [174, 251] width 238 height 19
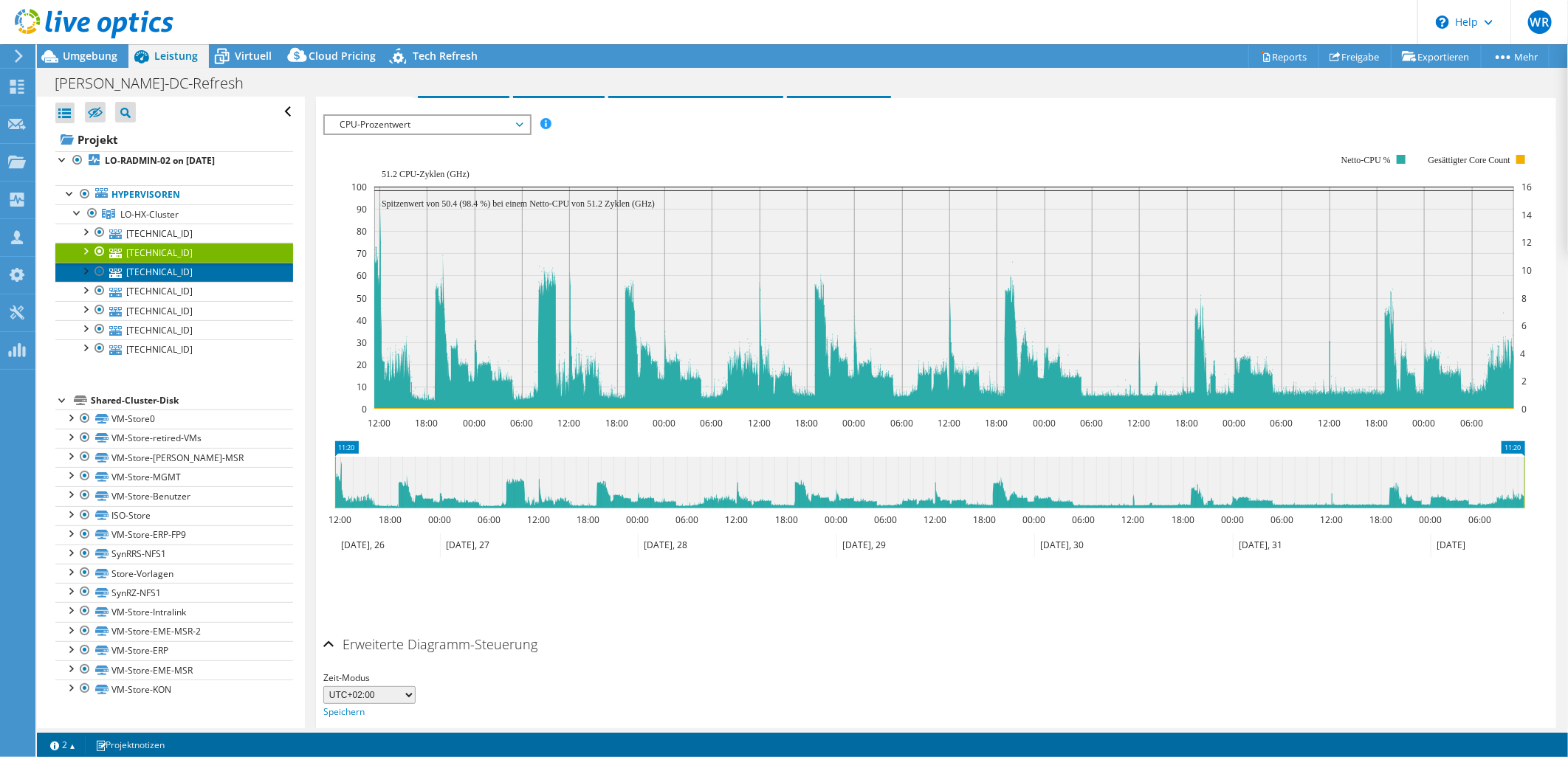
click at [116, 274] on icon at bounding box center [115, 274] width 13 height 10
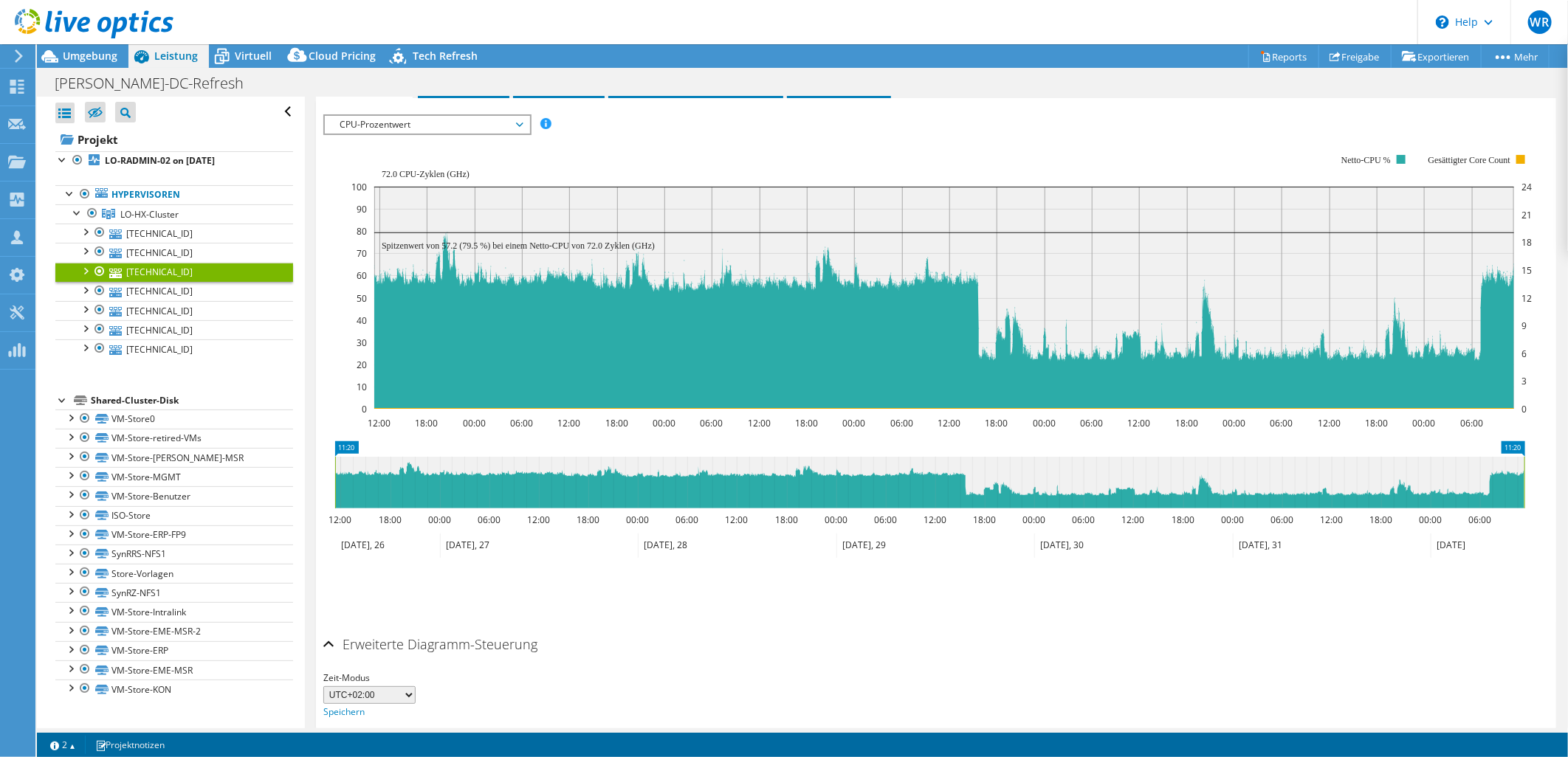
click at [372, 547] on icon at bounding box center [388, 545] width 105 height 25
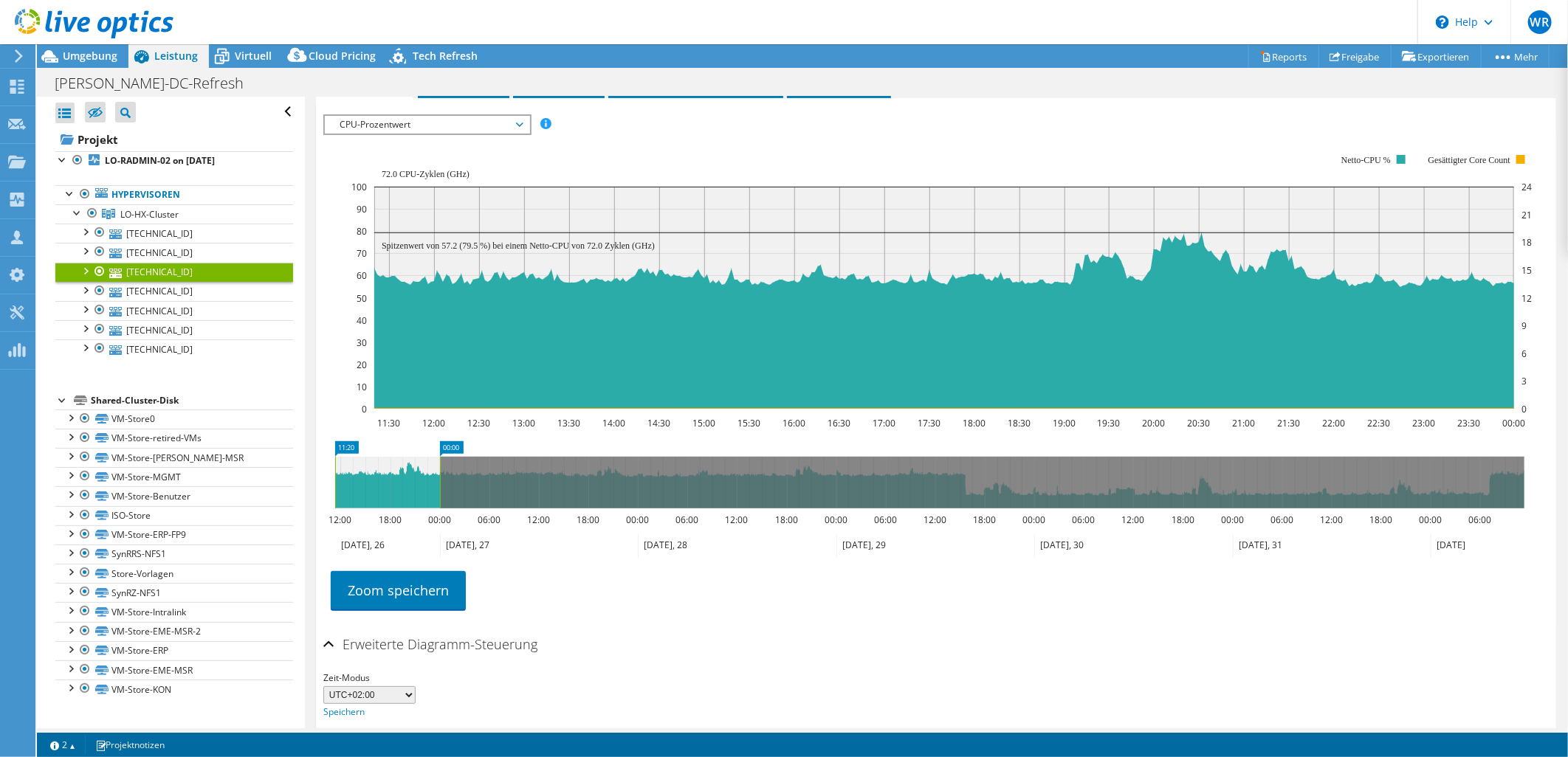
click at [483, 543] on icon at bounding box center [538, 545] width 198 height 25
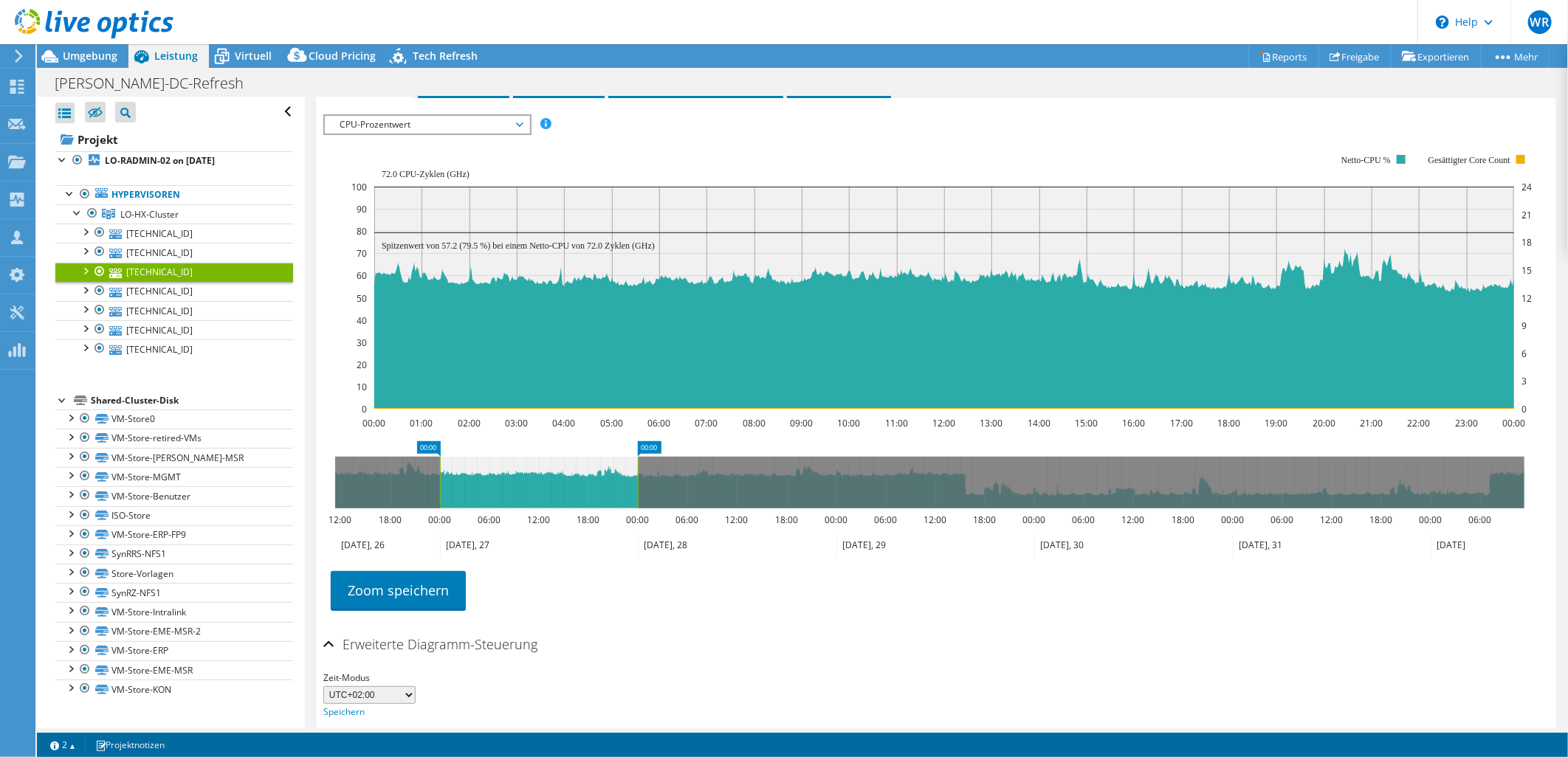
click at [694, 544] on icon at bounding box center [737, 545] width 198 height 25
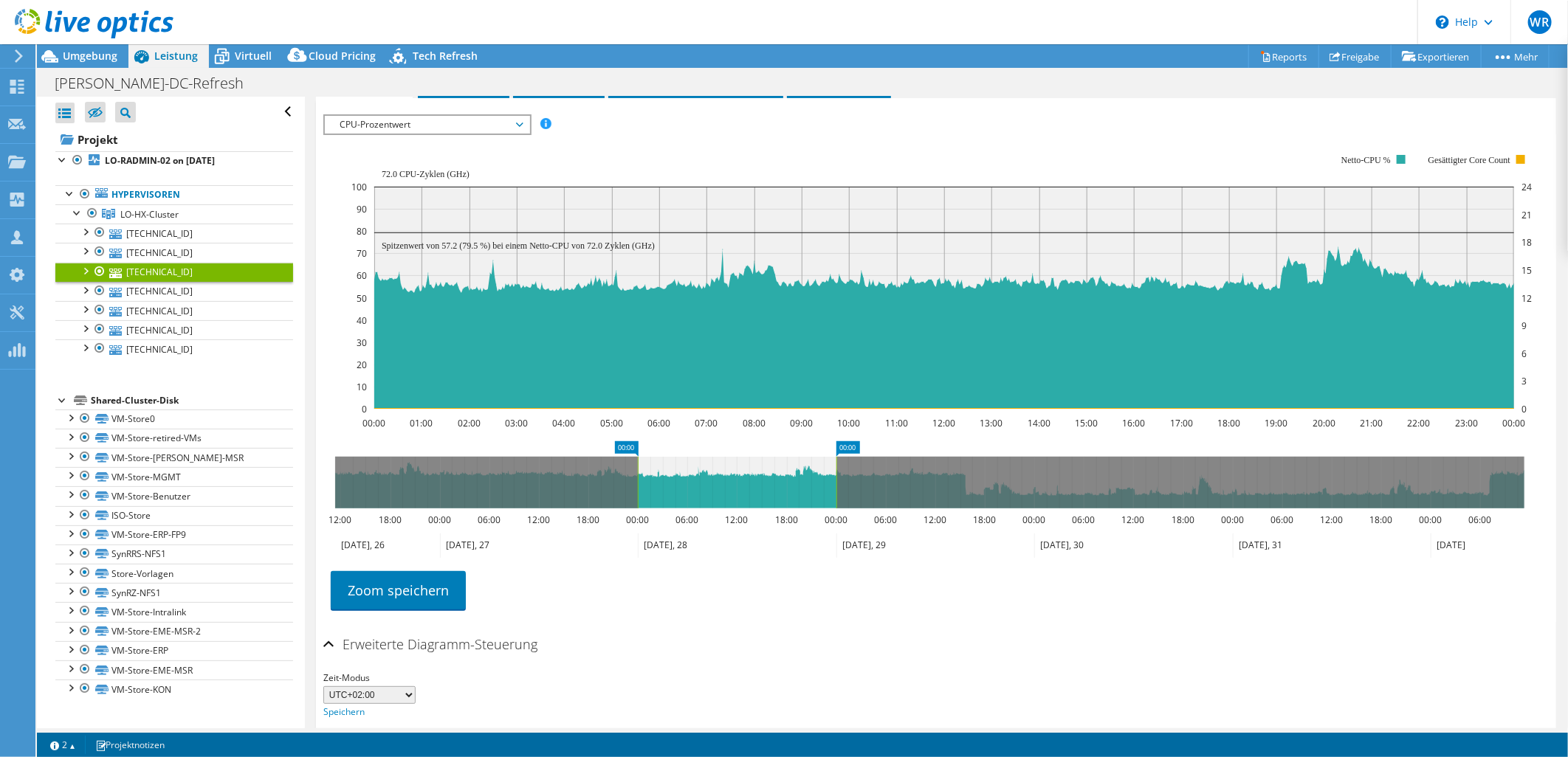
click at [876, 544] on icon at bounding box center [935, 545] width 198 height 25
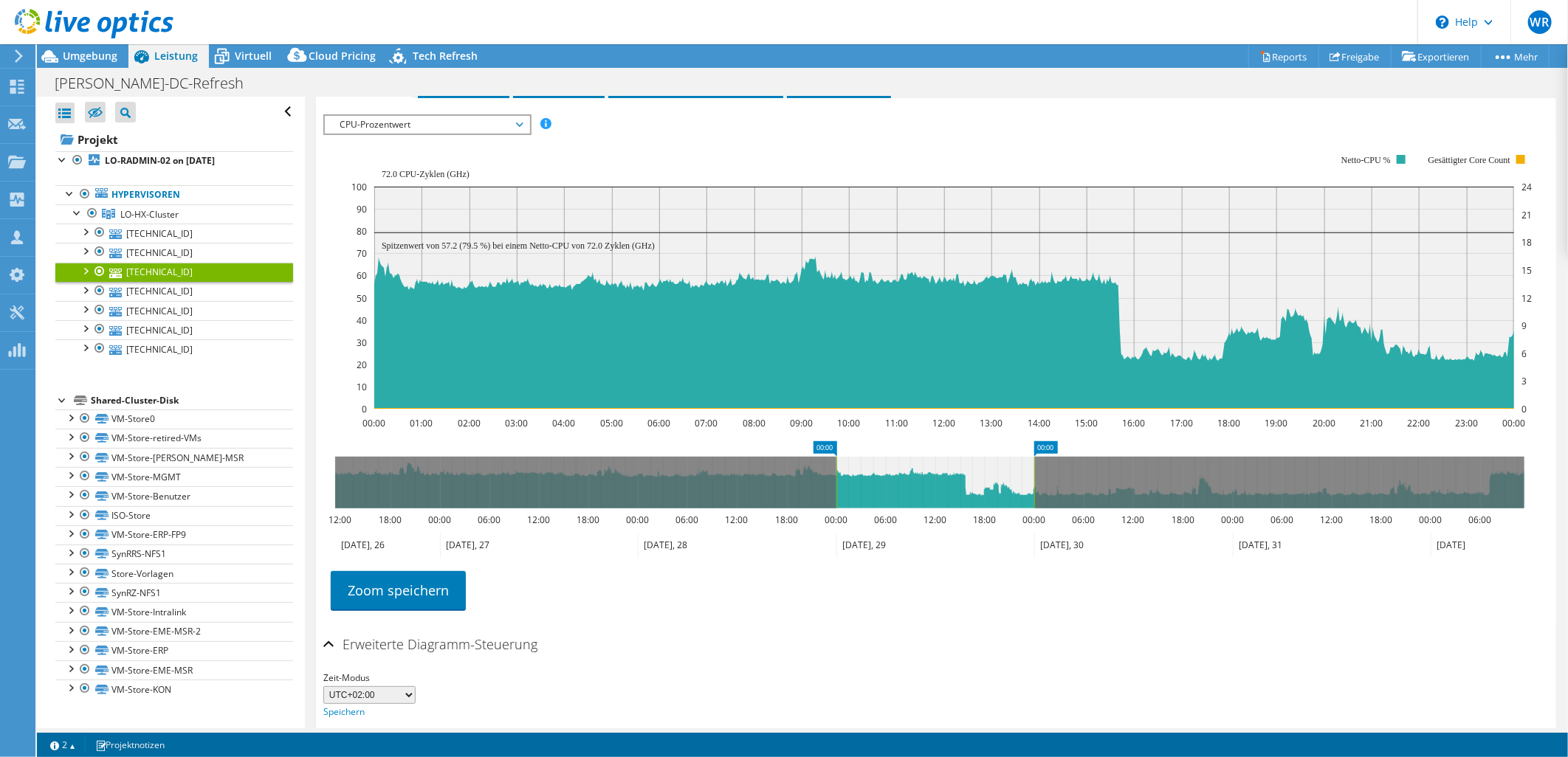
click at [1072, 546] on icon at bounding box center [1133, 545] width 198 height 25
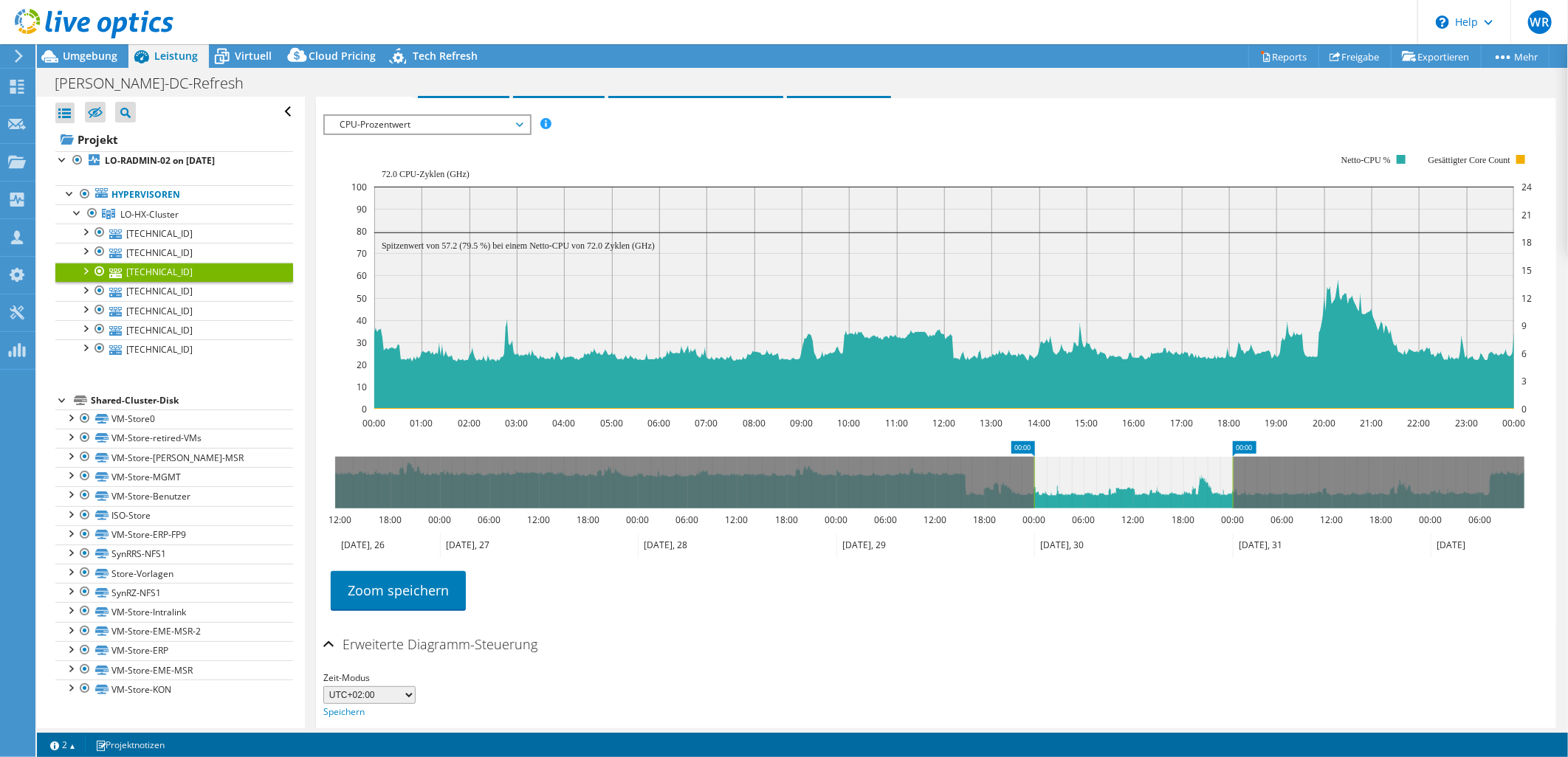
click at [1270, 545] on icon at bounding box center [1331, 545] width 198 height 25
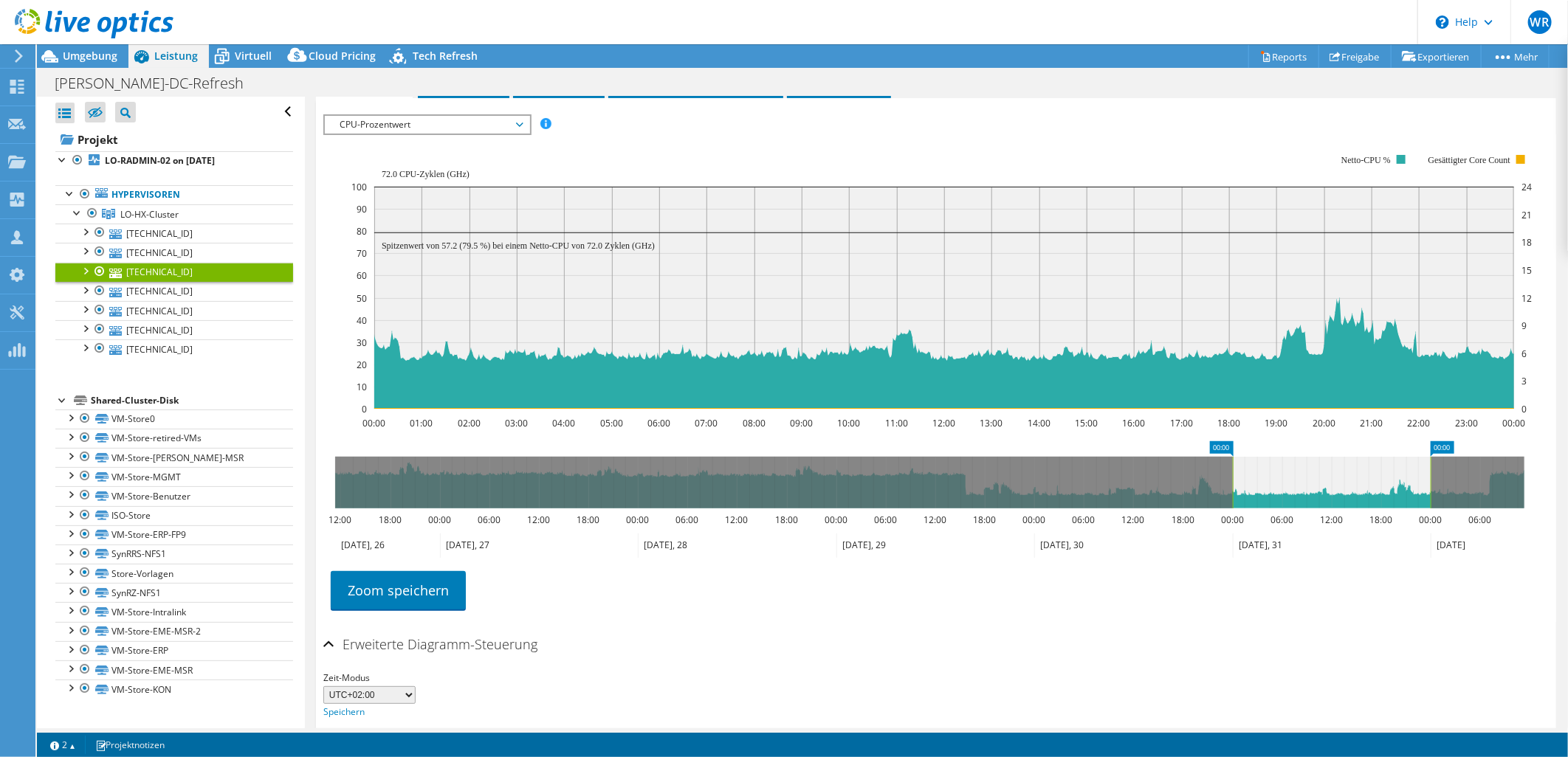
click at [1465, 541] on icon at bounding box center [1475, 545] width 90 height 25
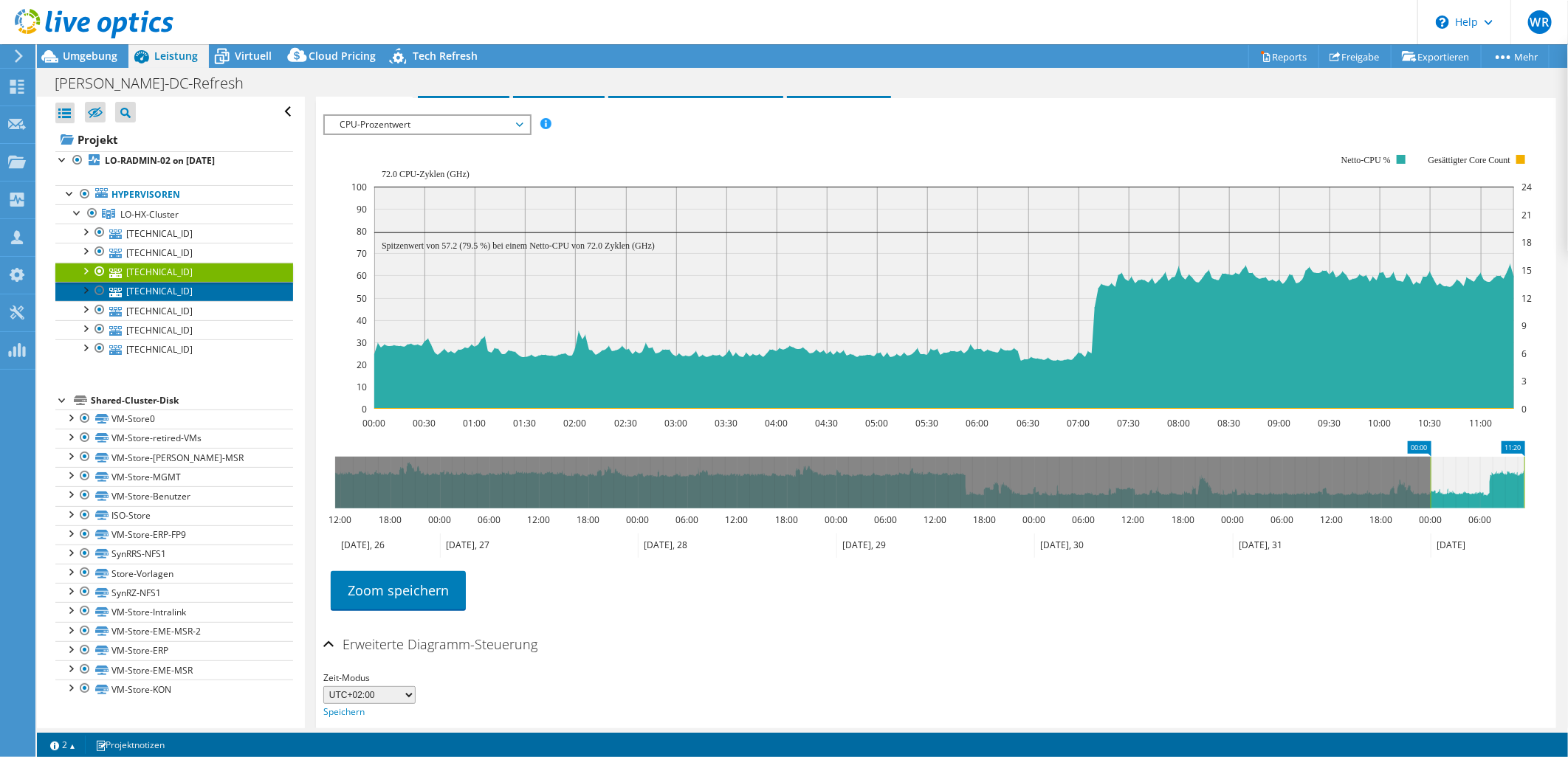
click at [136, 290] on link "[TECHNICAL_ID]" at bounding box center [174, 291] width 238 height 19
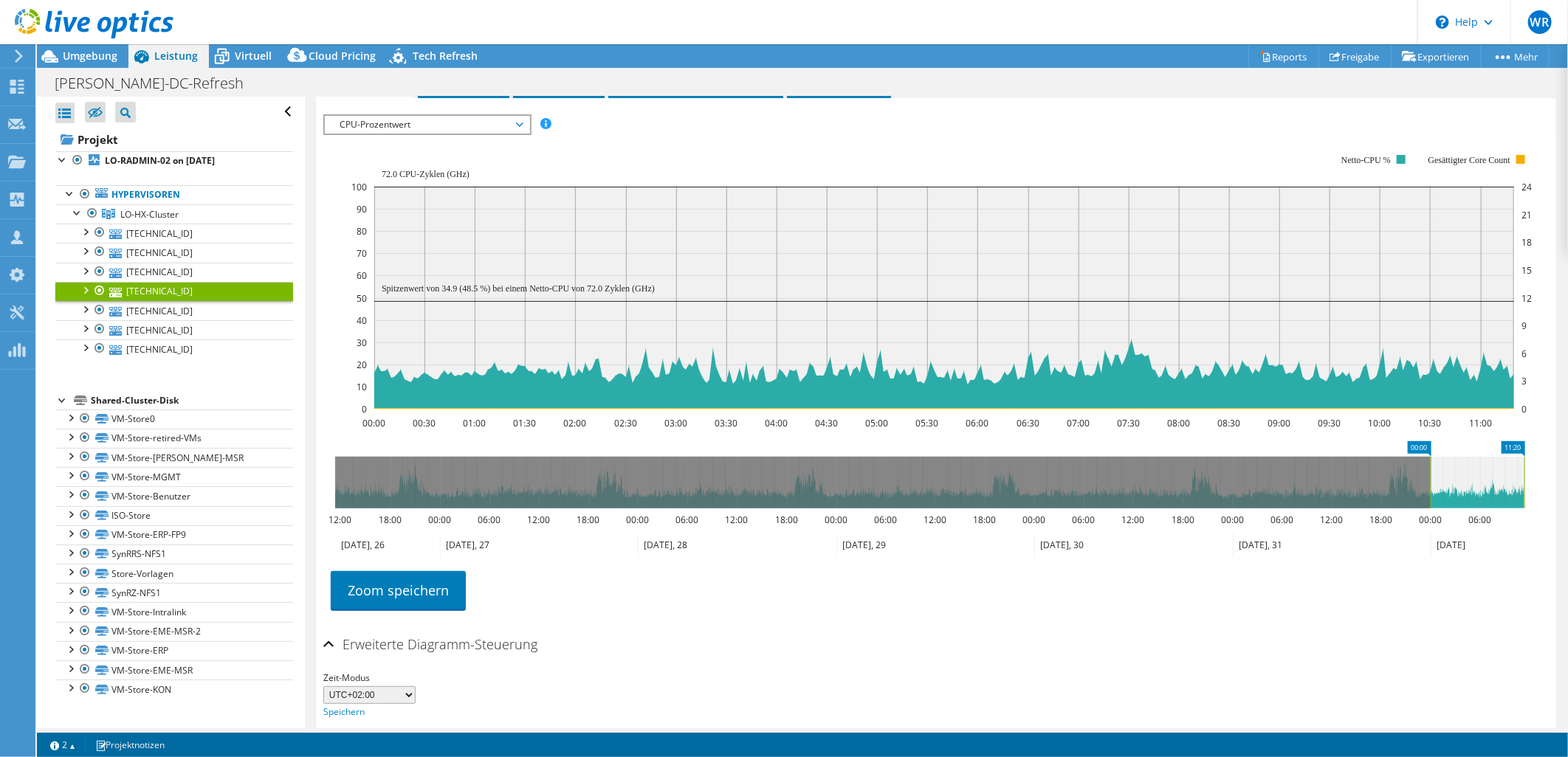
click at [359, 541] on icon at bounding box center [388, 545] width 105 height 25
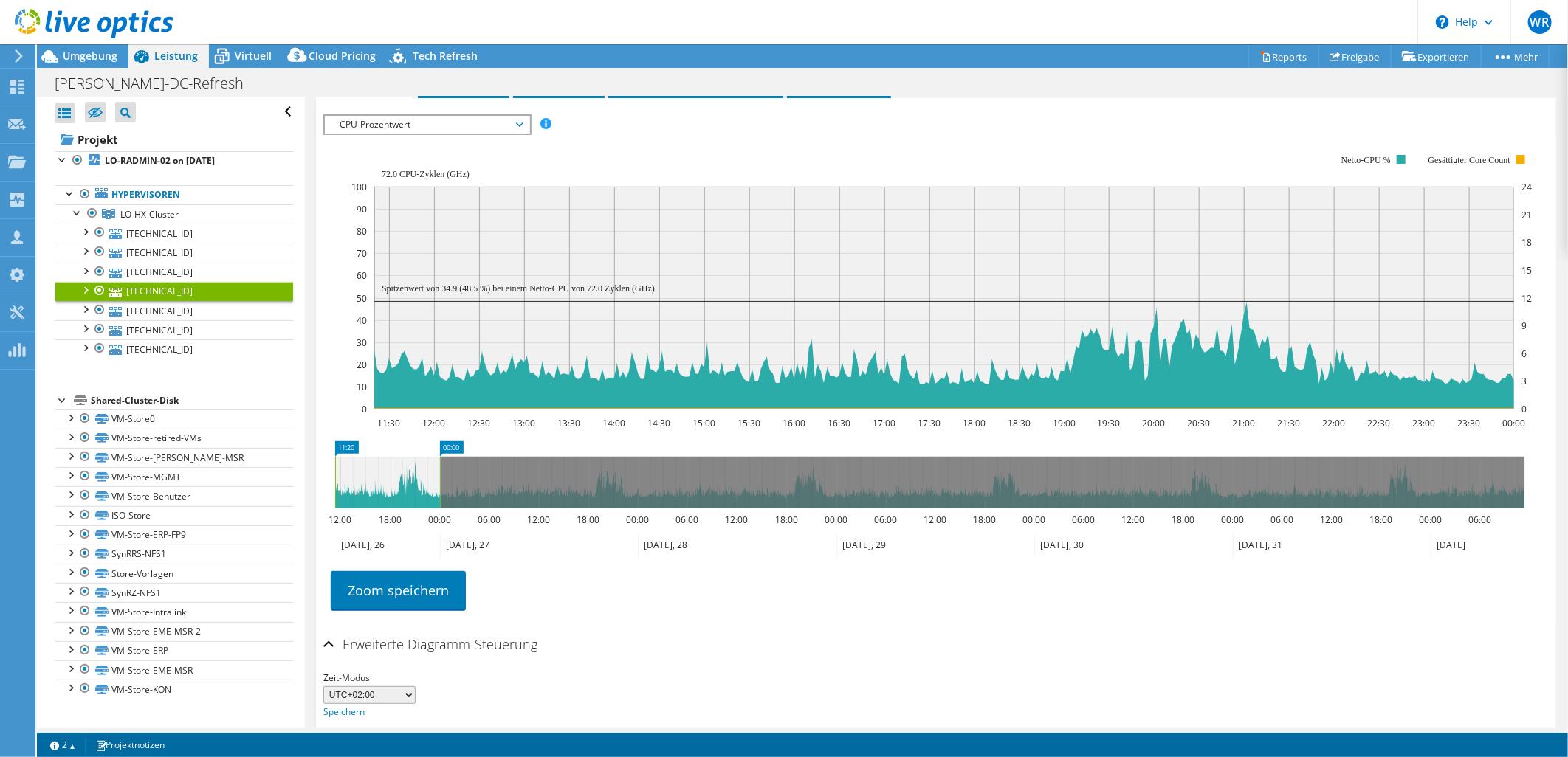
click at [488, 536] on icon at bounding box center [538, 545] width 198 height 25
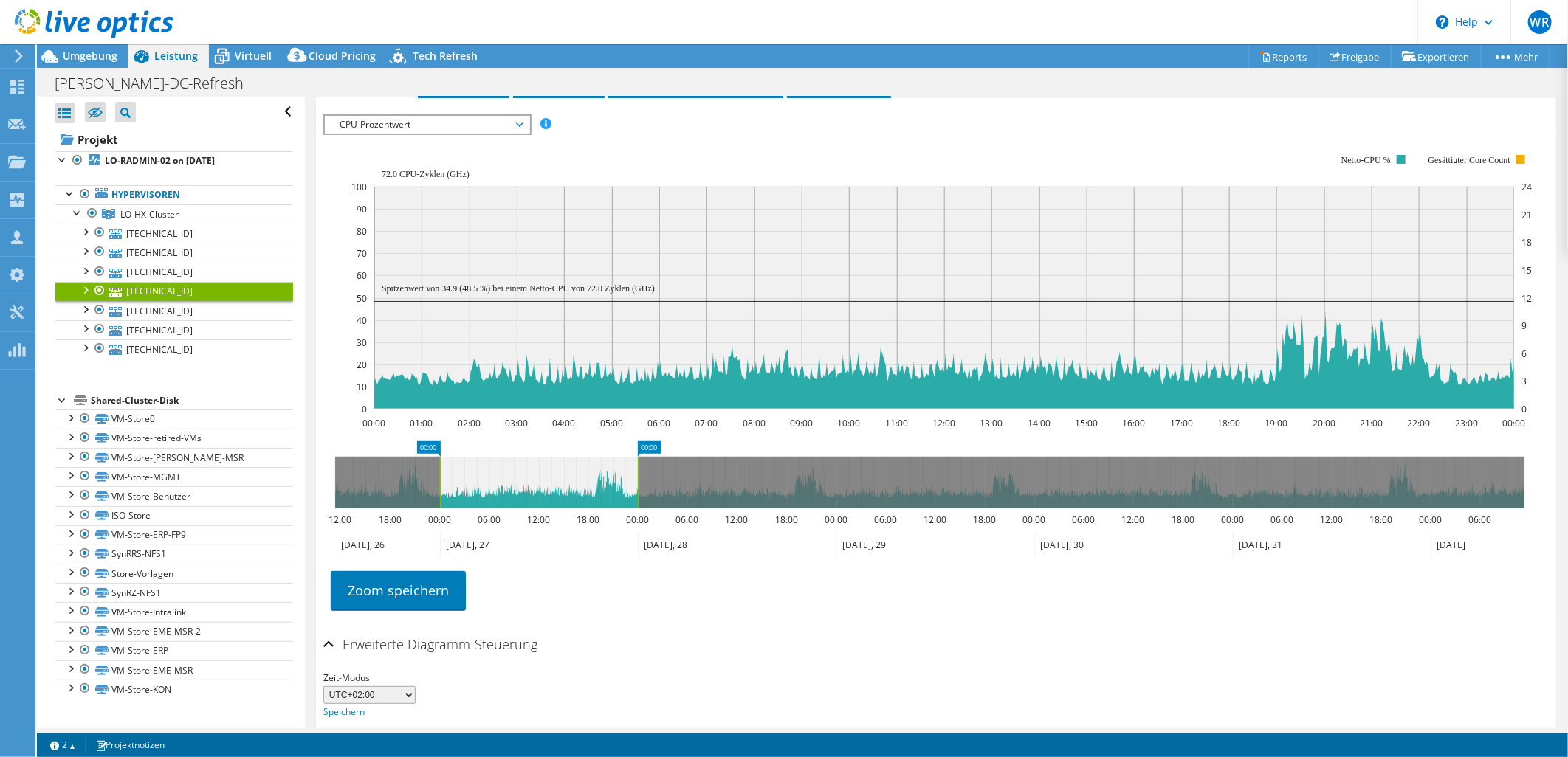
click at [671, 539] on icon at bounding box center [737, 545] width 198 height 25
